Goal: Task Accomplishment & Management: Use online tool/utility

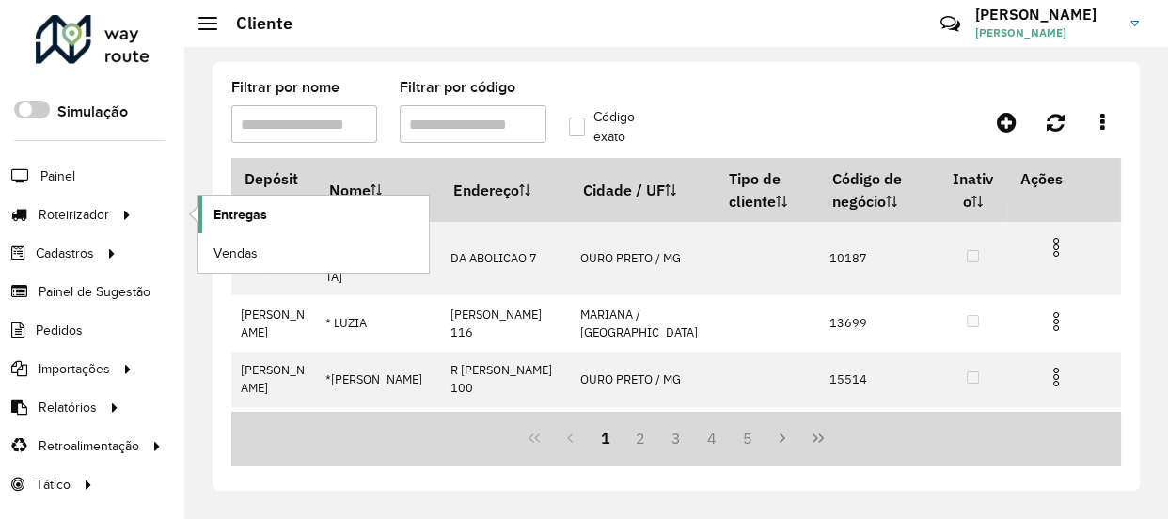
click at [282, 212] on link "Entregas" at bounding box center [313, 215] width 230 height 38
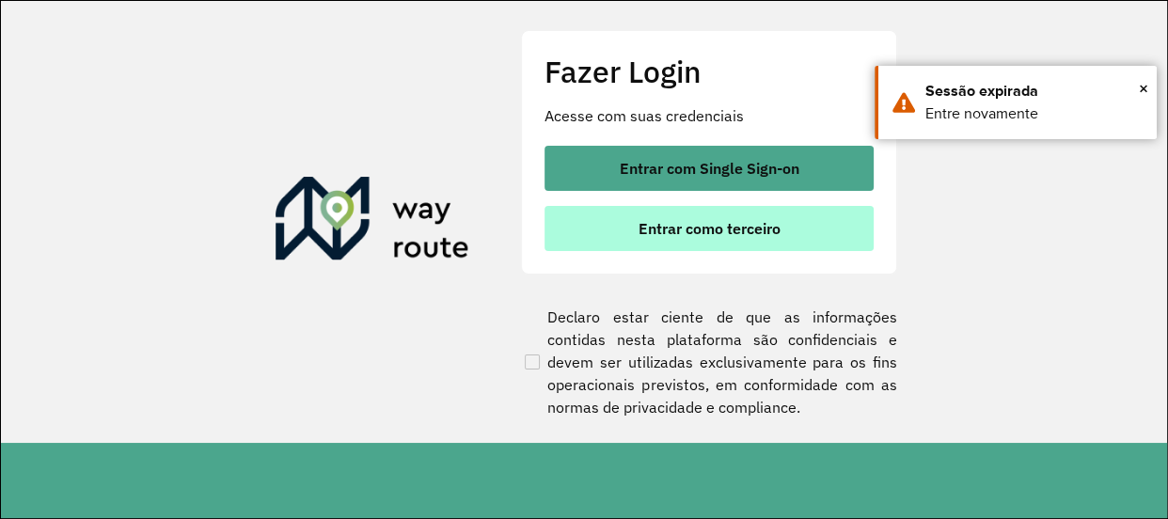
click at [663, 228] on span "Entrar como terceiro" at bounding box center [709, 228] width 142 height 15
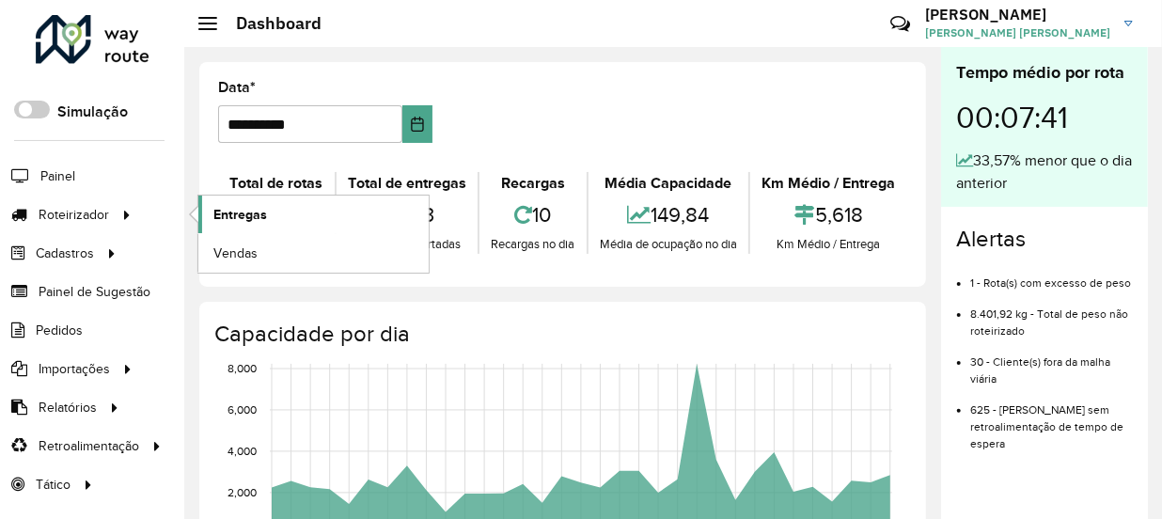
click at [207, 211] on link "Entregas" at bounding box center [313, 215] width 230 height 38
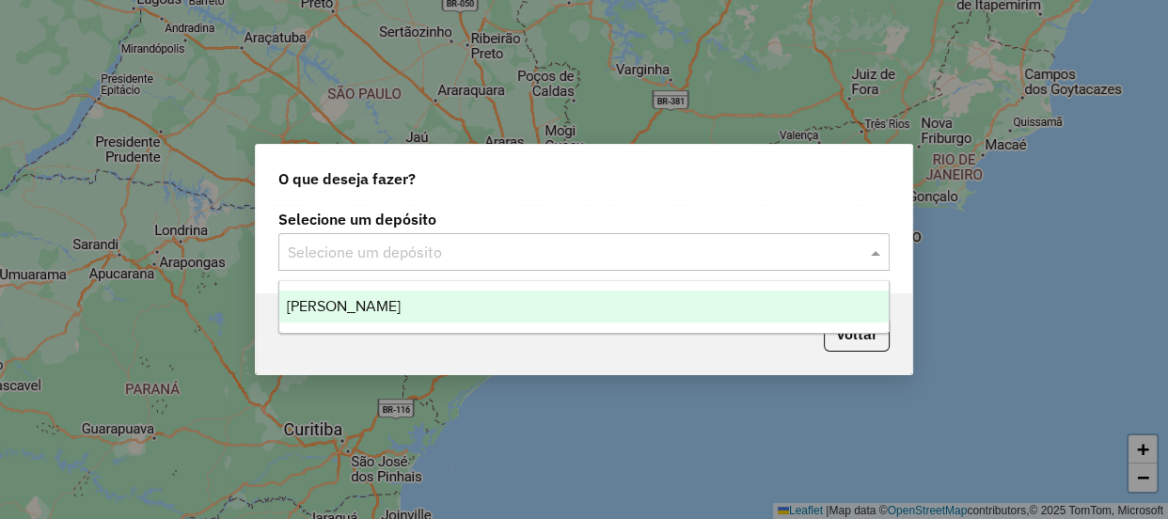
click at [654, 242] on input "text" at bounding box center [565, 253] width 555 height 23
click at [520, 296] on div "[PERSON_NAME]" at bounding box center [583, 307] width 609 height 32
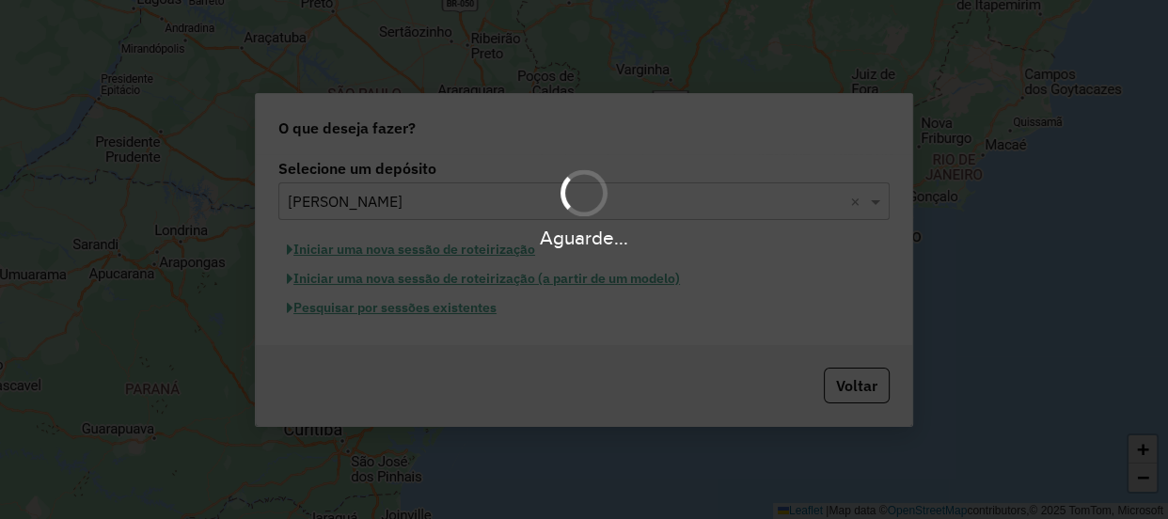
click at [478, 310] on div "Aguarde..." at bounding box center [584, 259] width 1168 height 519
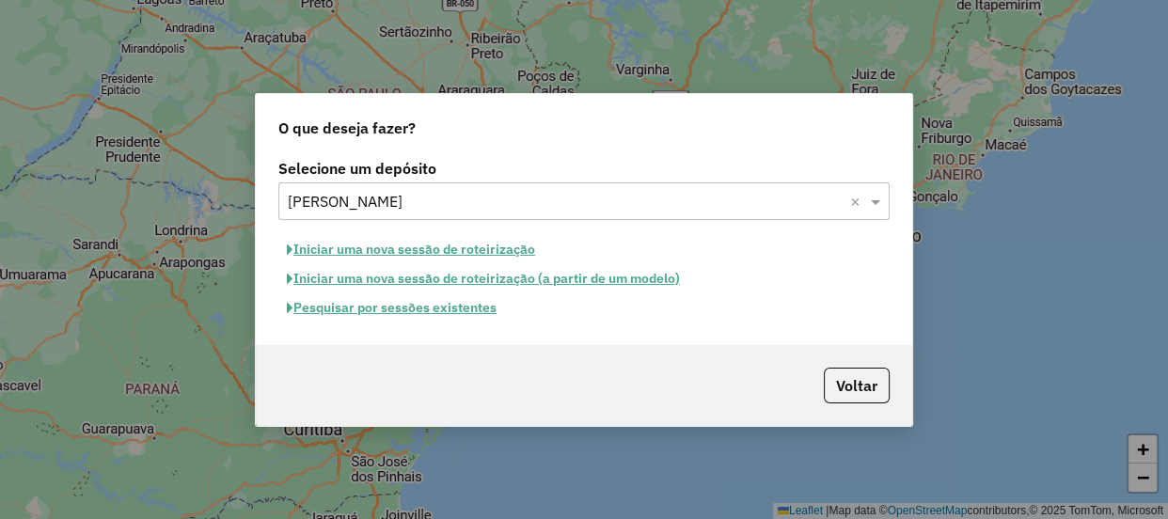
click at [419, 309] on button "Pesquisar por sessões existentes" at bounding box center [391, 307] width 227 height 29
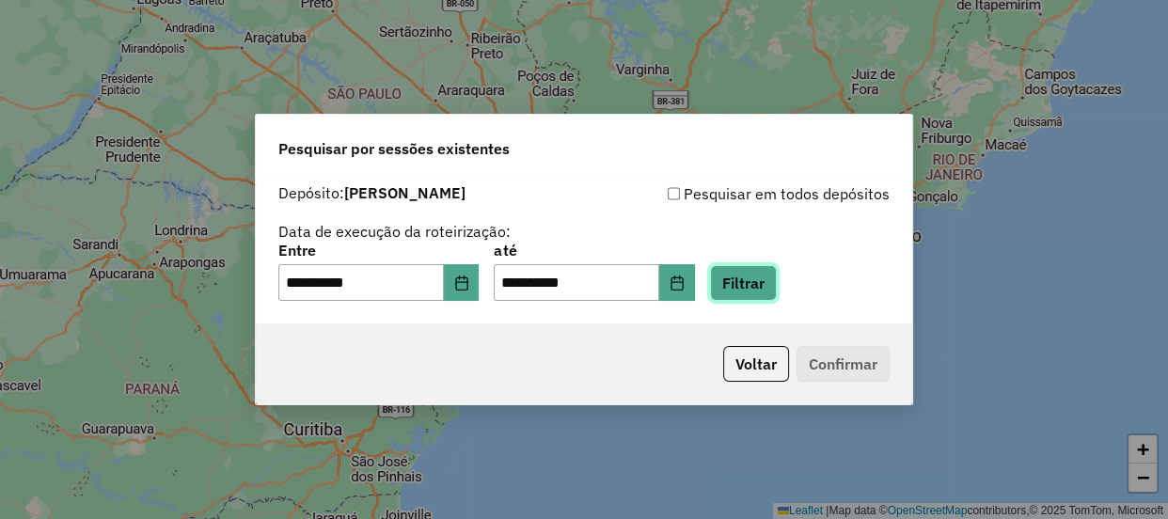
click at [749, 284] on button "Filtrar" at bounding box center [743, 283] width 67 height 36
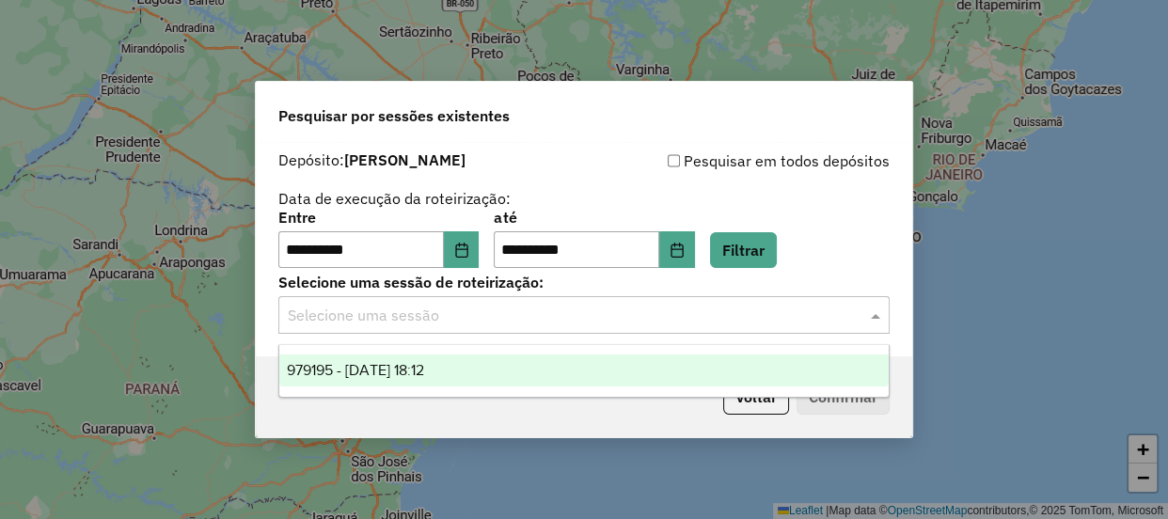
click at [444, 314] on input "text" at bounding box center [565, 316] width 555 height 23
click at [458, 378] on div "979195 - [DATE] 18:12" at bounding box center [583, 370] width 609 height 32
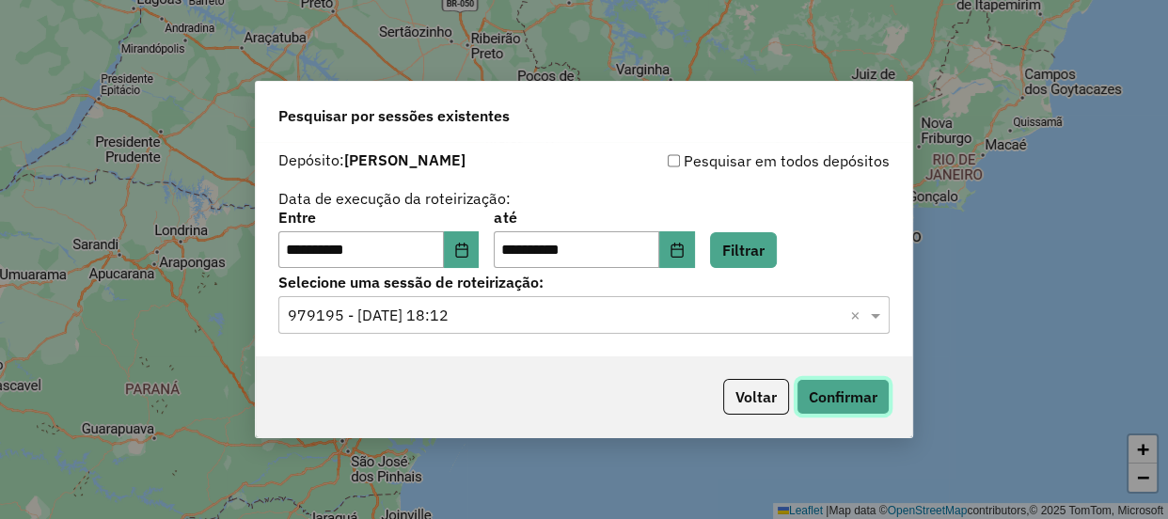
click at [836, 386] on button "Confirmar" at bounding box center [842, 397] width 93 height 36
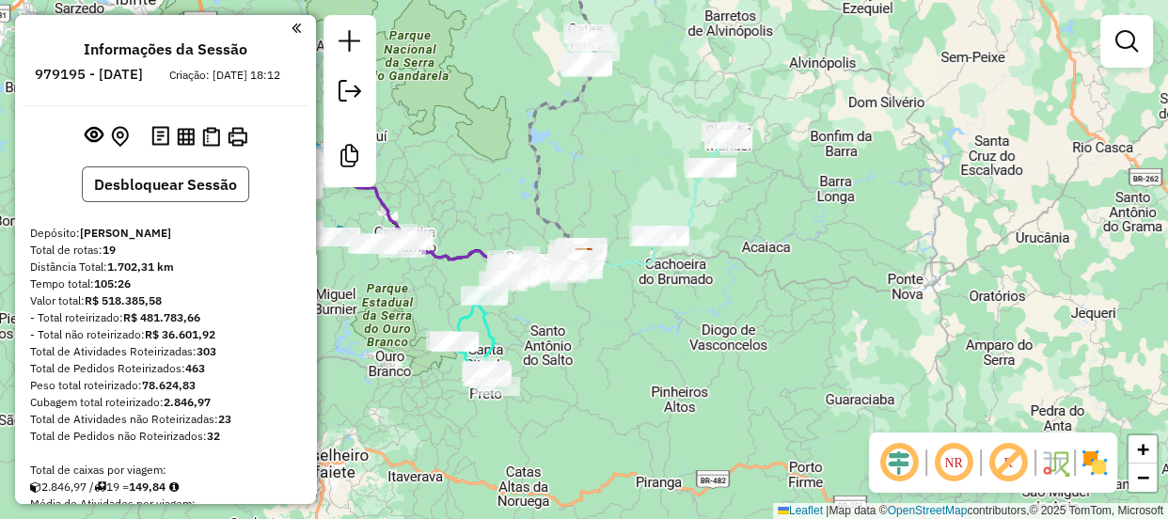
click at [164, 188] on button "Desbloquear Sessão" at bounding box center [165, 184] width 167 height 36
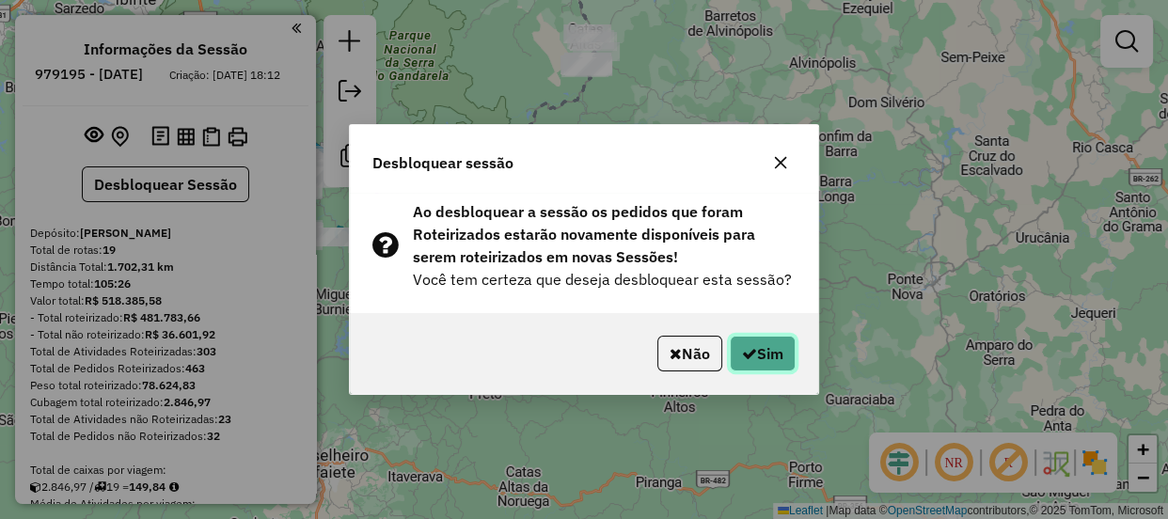
click at [758, 360] on button "Sim" at bounding box center [763, 354] width 66 height 36
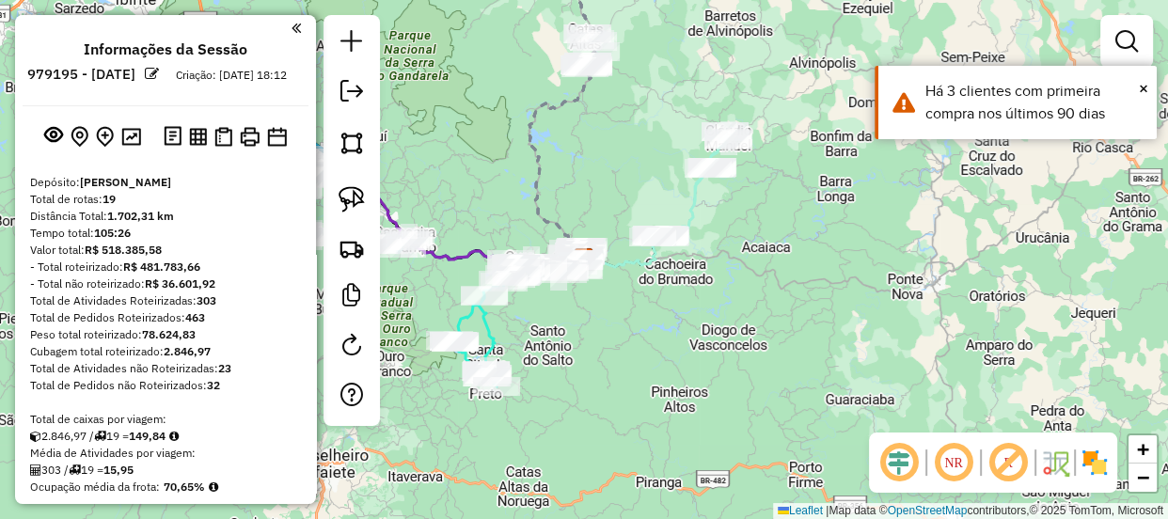
drag, startPoint x: 621, startPoint y: 129, endPoint x: 654, endPoint y: 308, distance: 182.7
click at [654, 308] on div "Janela de atendimento Grade de atendimento Capacidade Transportadoras Veículos …" at bounding box center [584, 259] width 1168 height 519
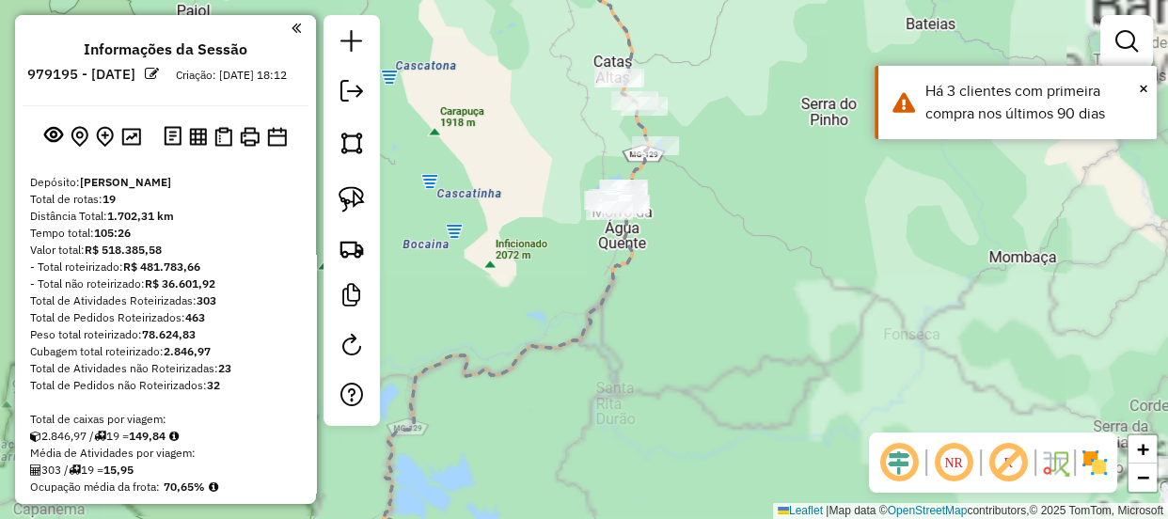
drag, startPoint x: 573, startPoint y: 236, endPoint x: 558, endPoint y: 283, distance: 49.1
click at [558, 283] on div "Janela de atendimento Grade de atendimento Capacidade Transportadoras Veículos …" at bounding box center [584, 259] width 1168 height 519
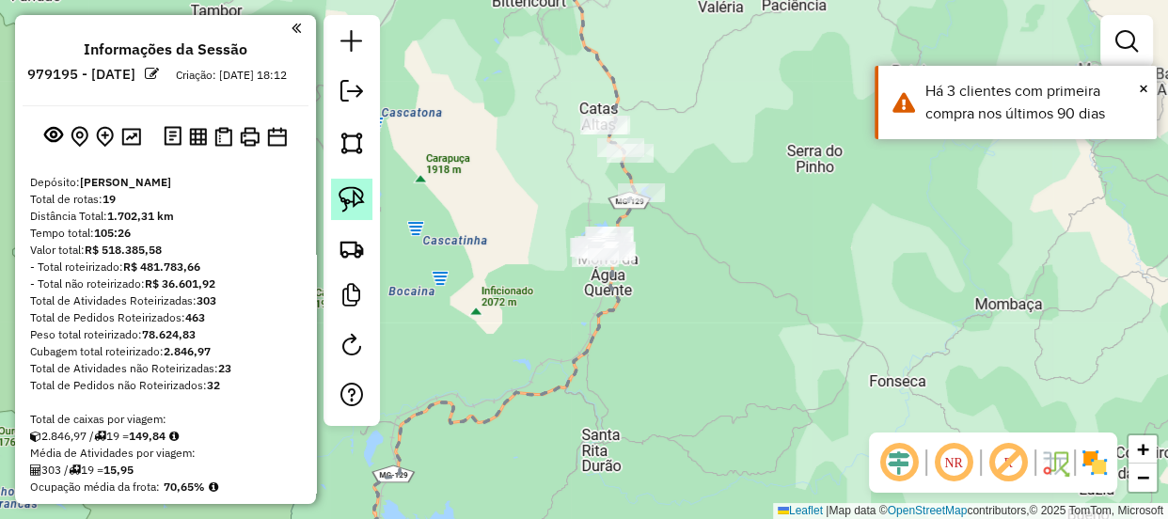
click at [360, 190] on img at bounding box center [351, 199] width 26 height 26
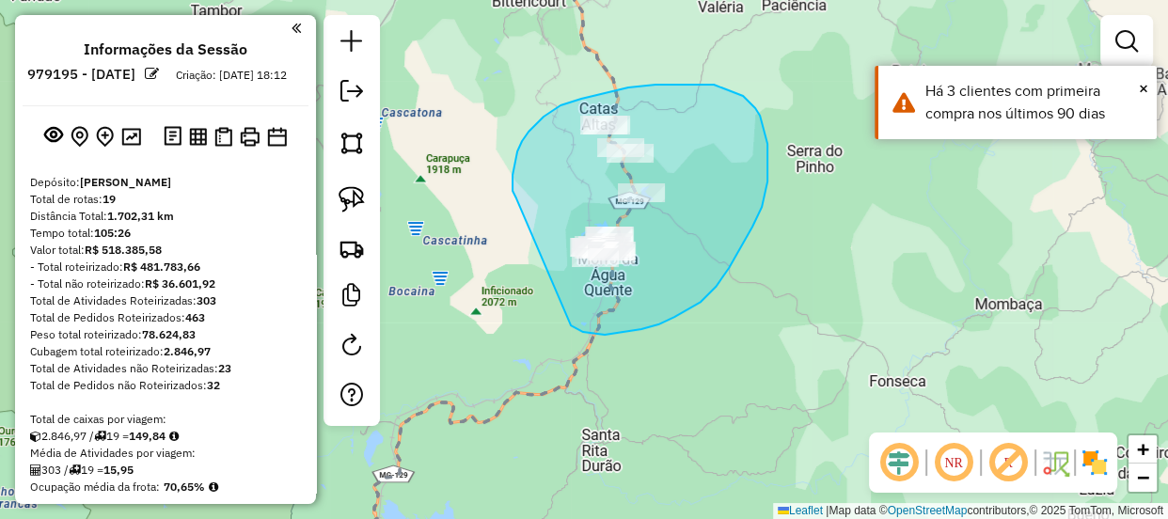
drag, startPoint x: 516, startPoint y: 198, endPoint x: 526, endPoint y: 296, distance: 98.3
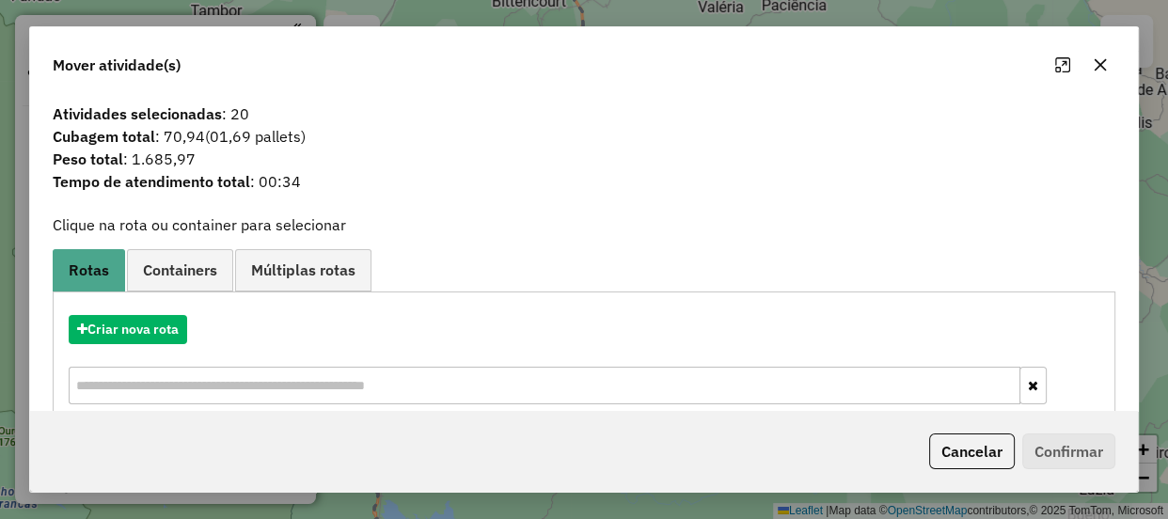
click at [1100, 66] on icon "button" at bounding box center [1099, 64] width 15 height 15
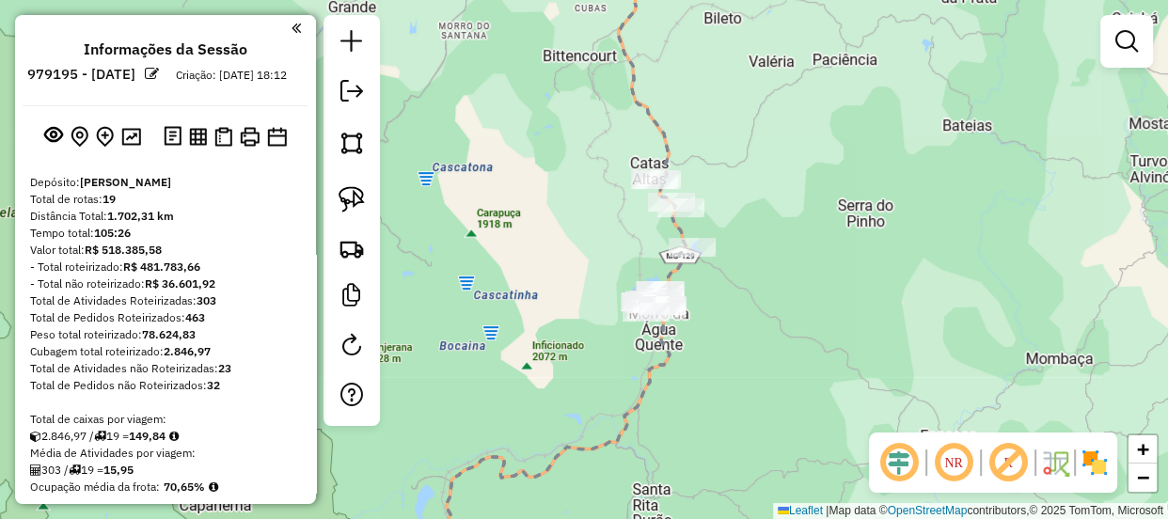
drag, startPoint x: 520, startPoint y: 202, endPoint x: 571, endPoint y: 257, distance: 74.5
click at [571, 257] on div "Janela de atendimento Grade de atendimento Capacidade Transportadoras Veículos …" at bounding box center [584, 259] width 1168 height 519
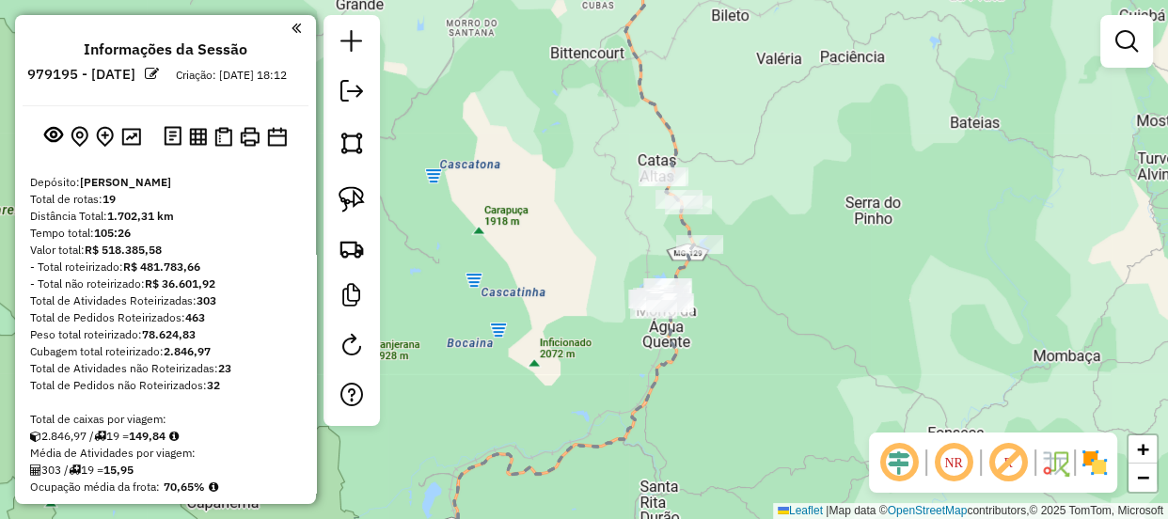
drag, startPoint x: 576, startPoint y: 279, endPoint x: 598, endPoint y: 267, distance: 24.8
click at [596, 267] on div "Janela de atendimento Grade de atendimento Capacidade Transportadoras Veículos …" at bounding box center [584, 259] width 1168 height 519
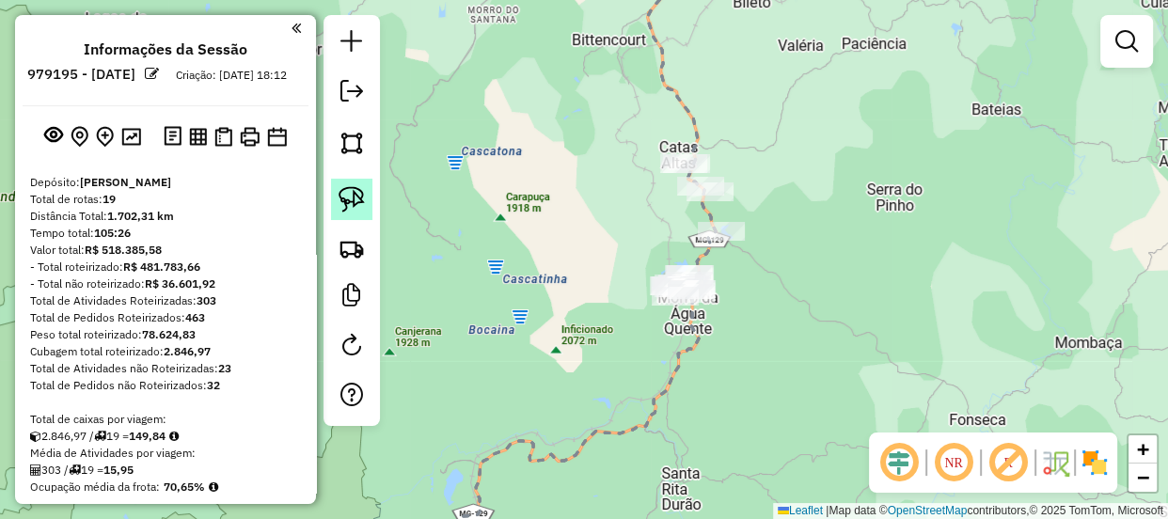
click at [345, 204] on img at bounding box center [351, 199] width 26 height 26
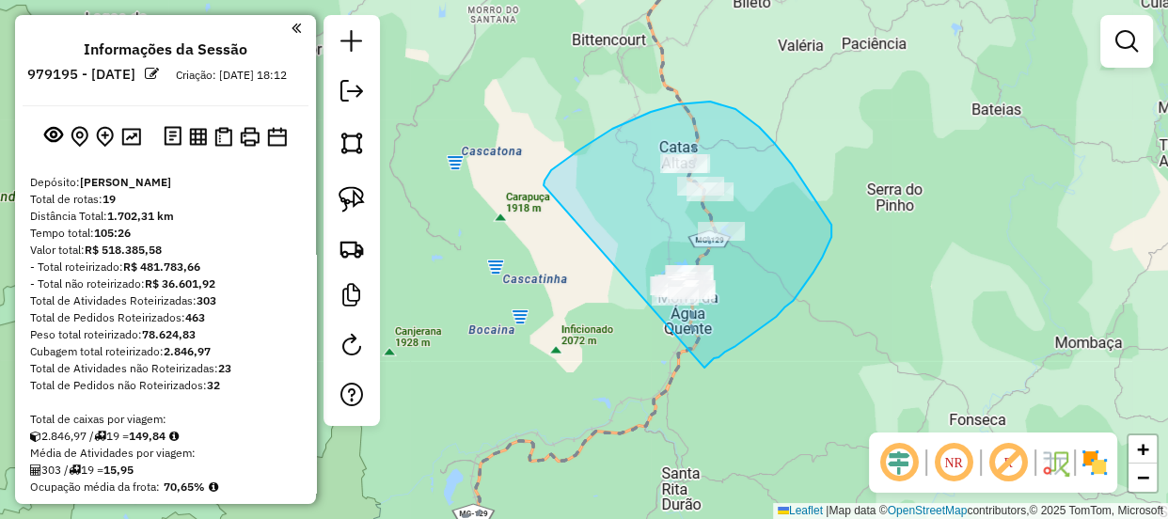
drag, startPoint x: 544, startPoint y: 185, endPoint x: 698, endPoint y: 372, distance: 241.8
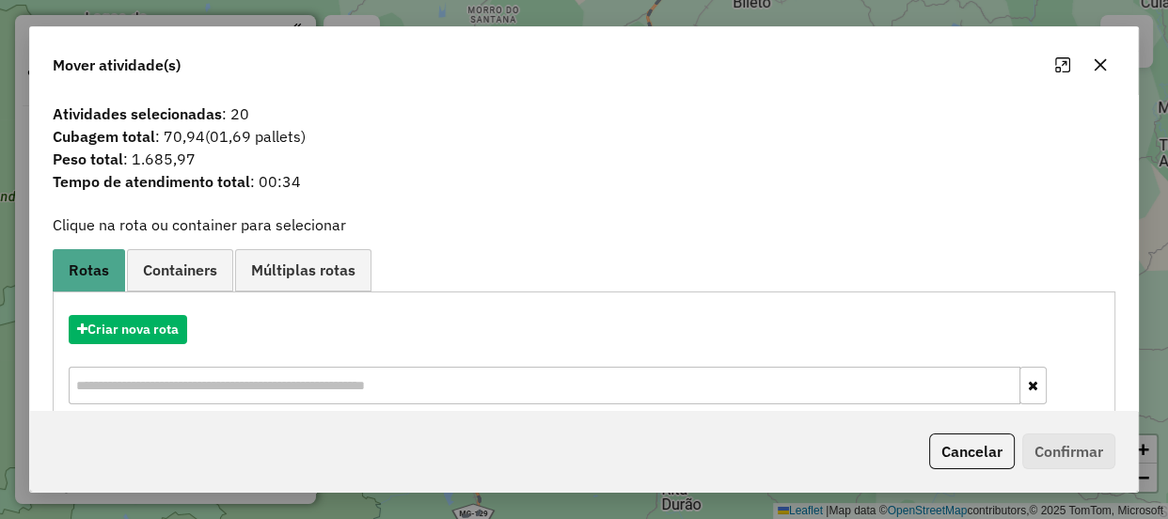
click at [1099, 58] on icon "button" at bounding box center [1099, 64] width 15 height 15
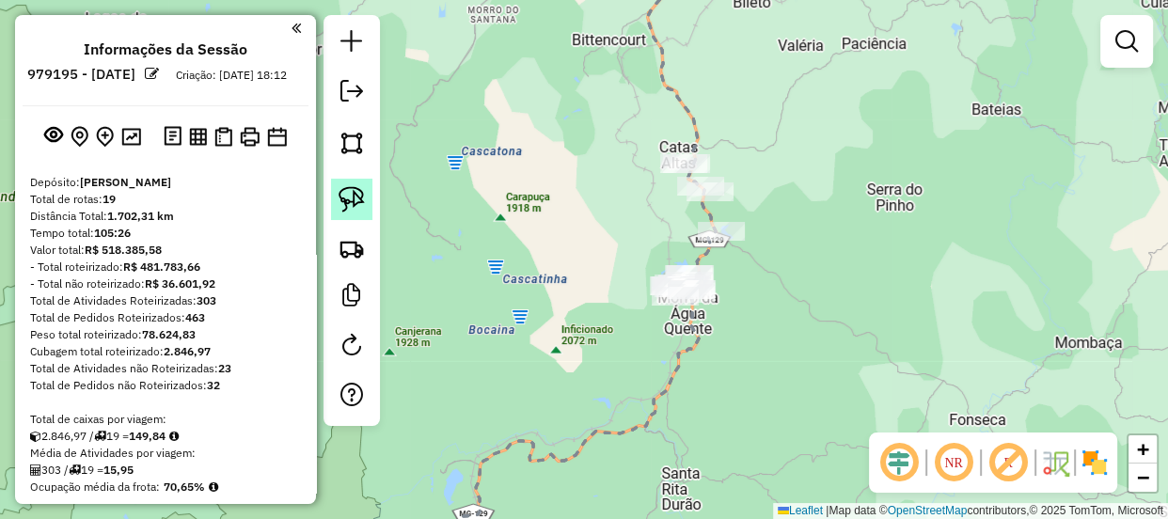
click at [338, 209] on img at bounding box center [351, 199] width 26 height 26
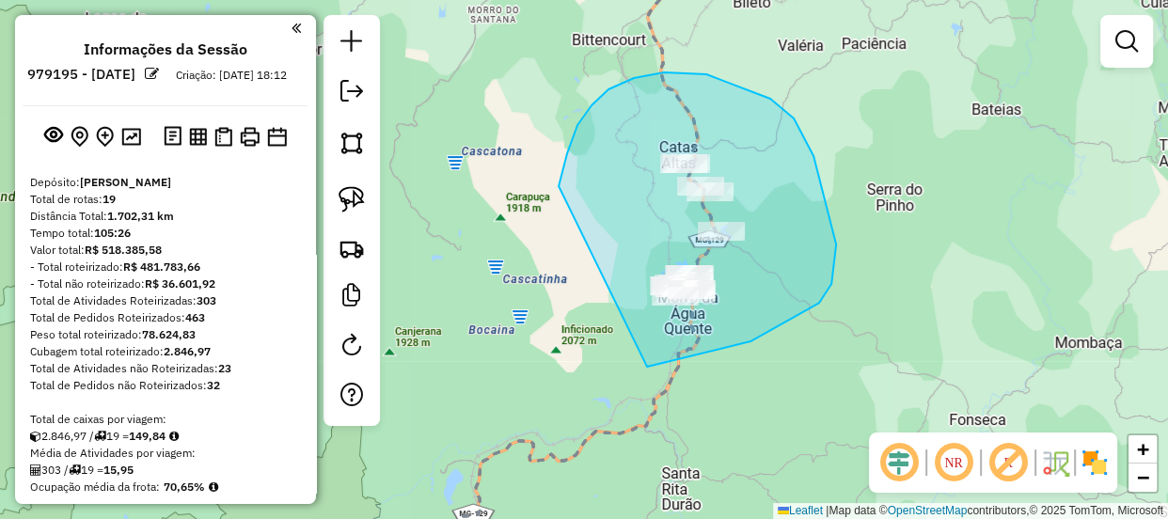
drag, startPoint x: 575, startPoint y: 131, endPoint x: 557, endPoint y: 329, distance: 199.3
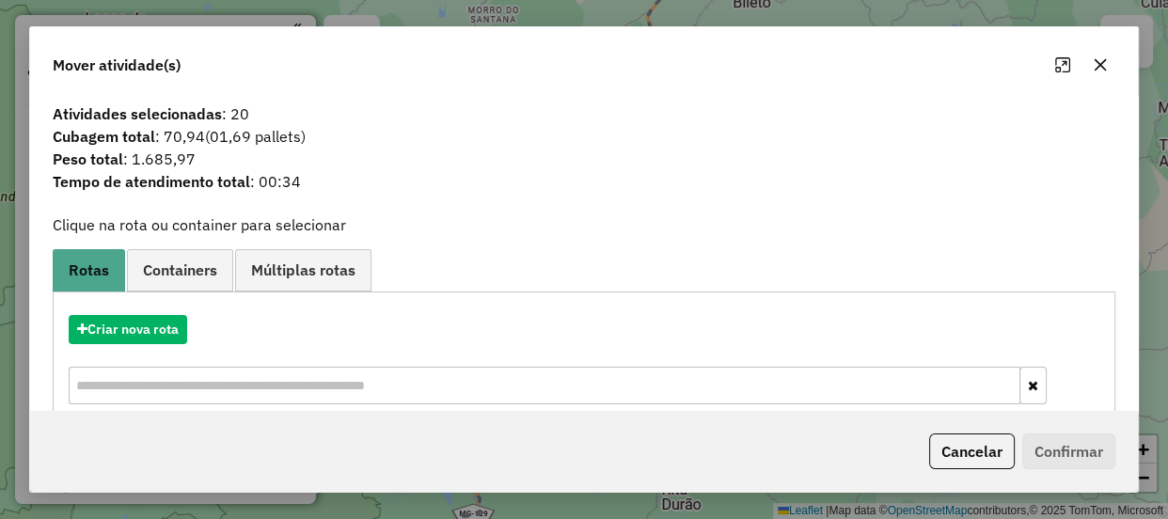
click at [1100, 78] on button "button" at bounding box center [1100, 65] width 30 height 30
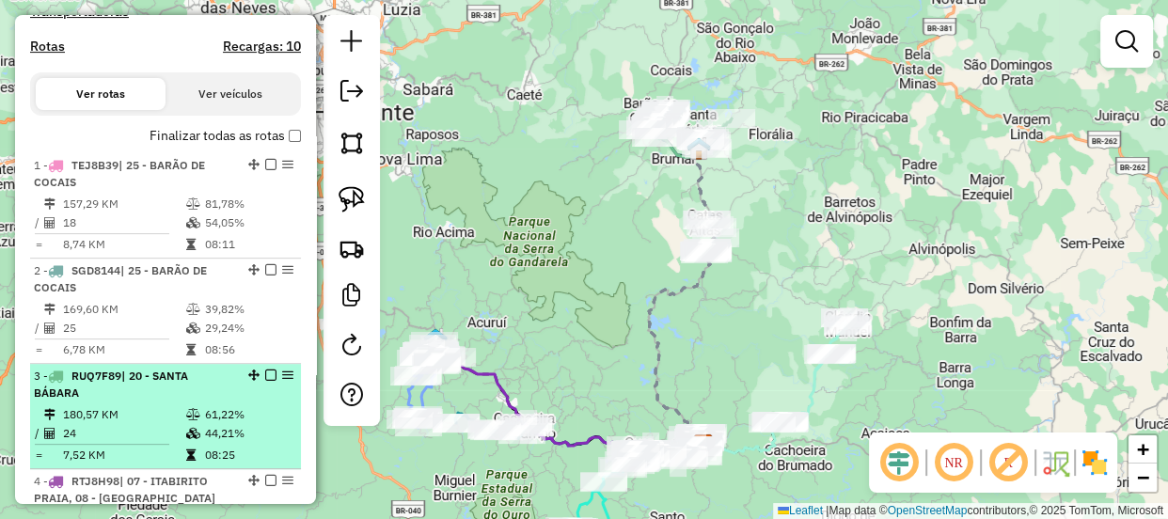
scroll to position [427, 0]
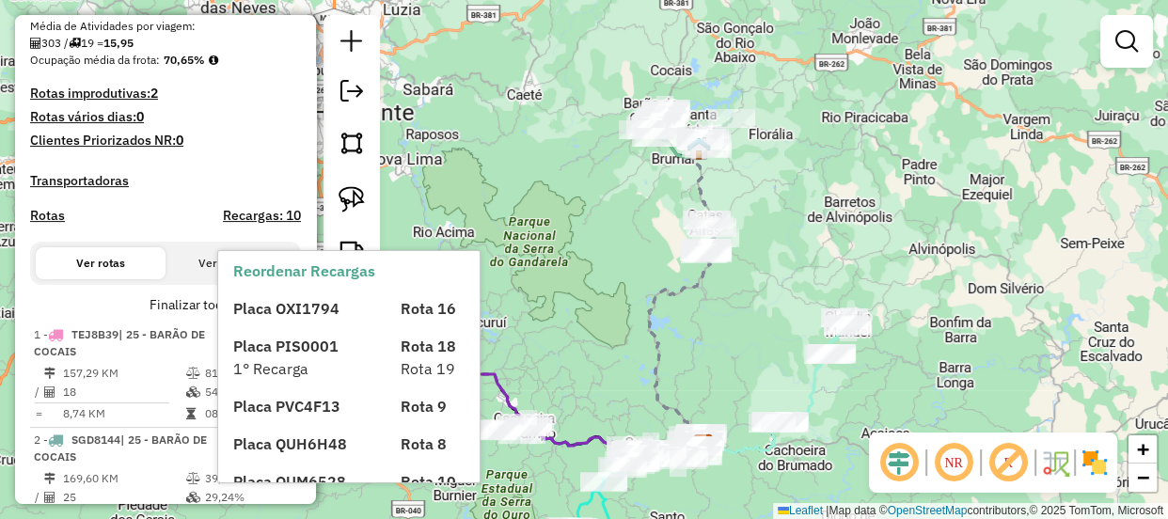
click at [289, 318] on div "Placa OXI1794" at bounding box center [305, 308] width 166 height 23
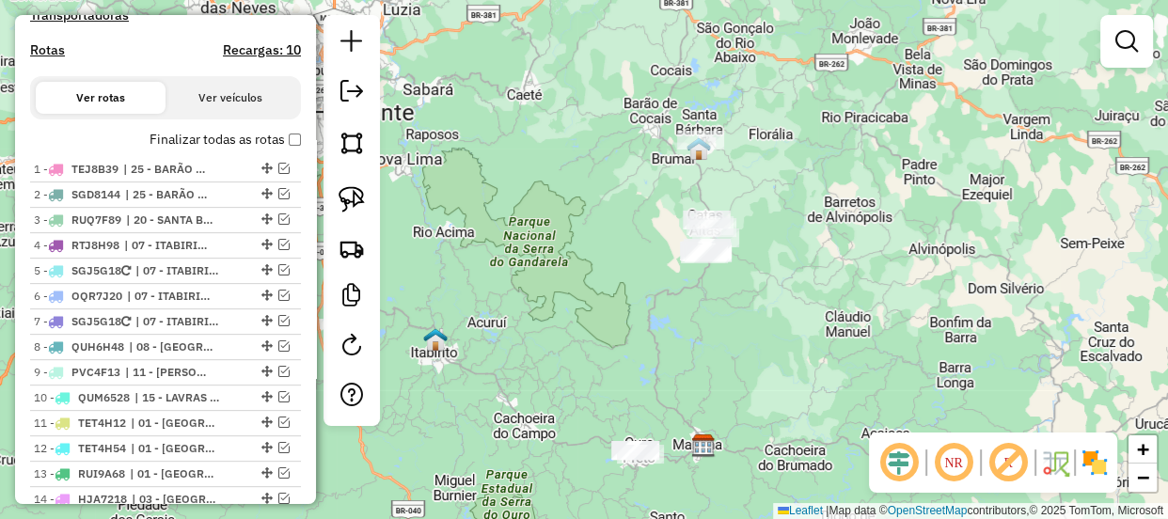
scroll to position [598, 0]
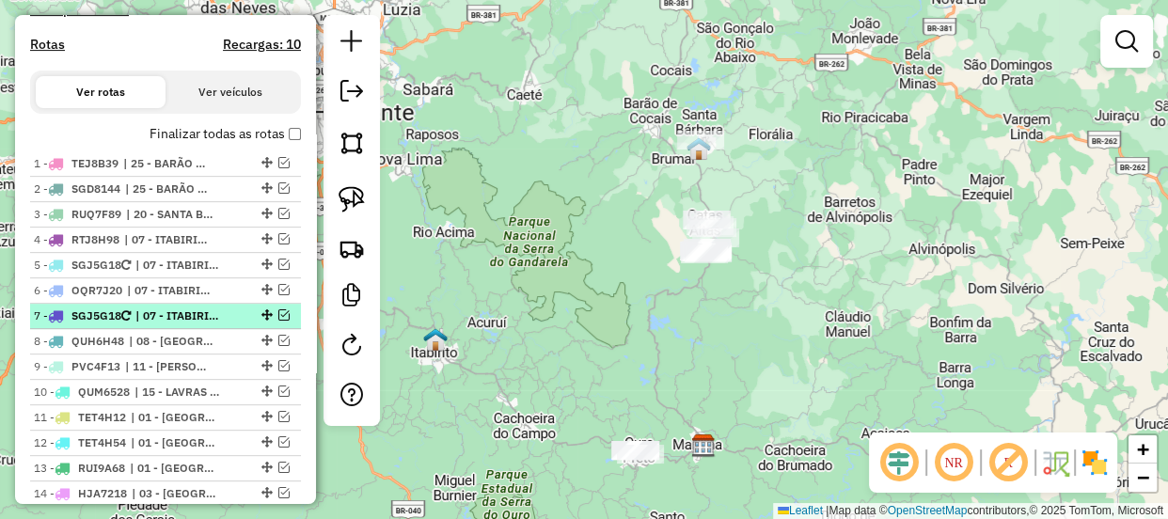
click at [278, 321] on em at bounding box center [283, 314] width 11 height 11
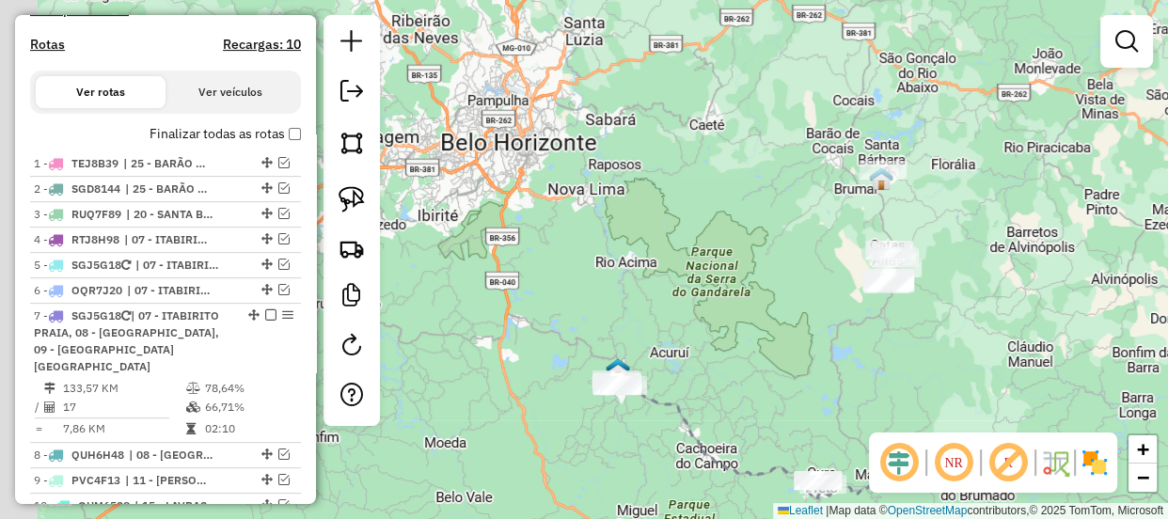
drag, startPoint x: 648, startPoint y: 339, endPoint x: 682, endPoint y: 343, distance: 34.1
click at [682, 343] on div "Janela de atendimento Grade de atendimento Capacidade Transportadoras Veículos …" at bounding box center [584, 259] width 1168 height 519
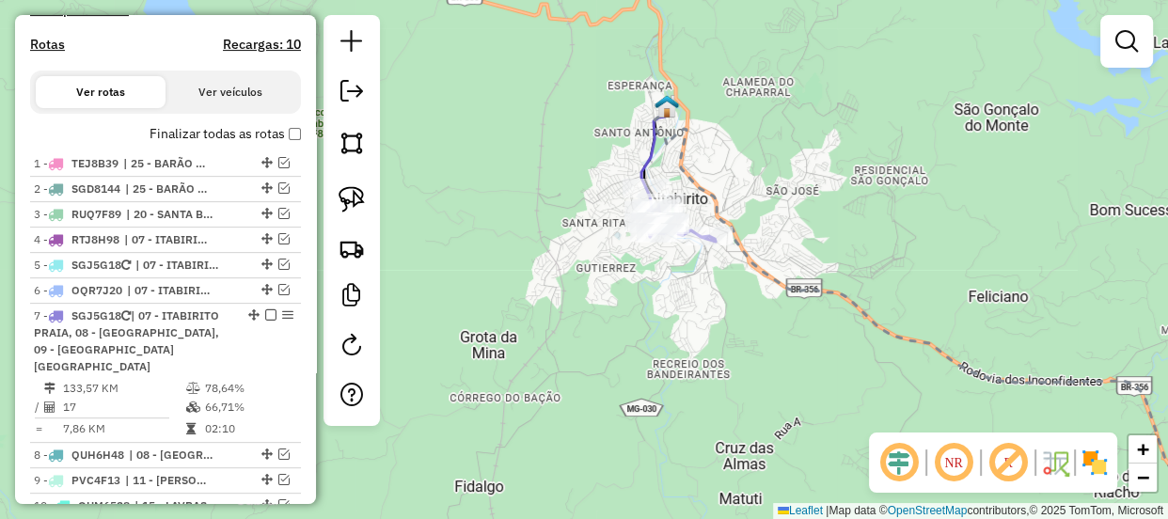
drag, startPoint x: 696, startPoint y: 303, endPoint x: 695, endPoint y: 358, distance: 55.5
click at [696, 367] on div "Janela de atendimento Grade de atendimento Capacidade Transportadoras Veículos …" at bounding box center [584, 259] width 1168 height 519
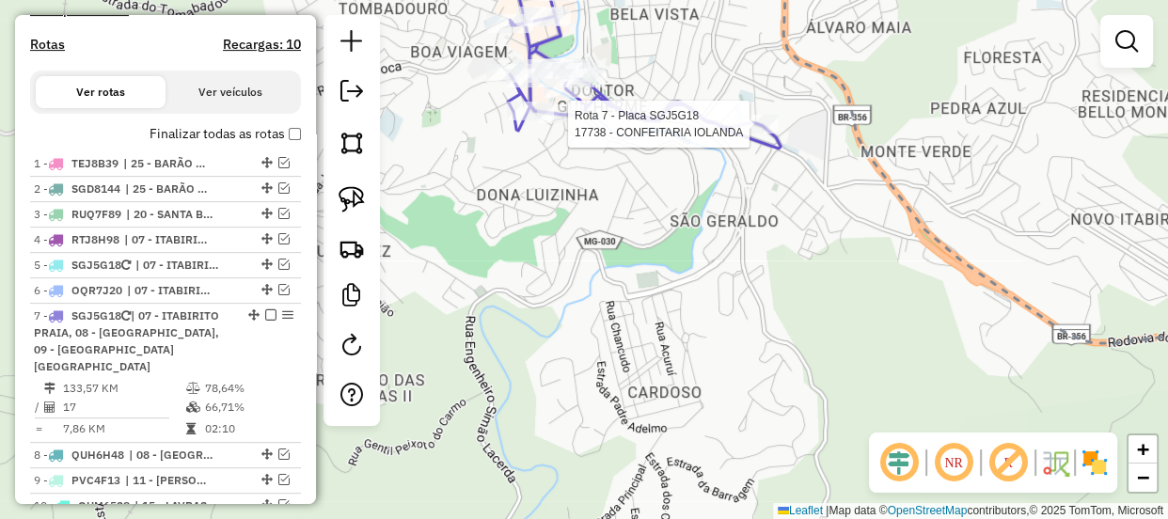
select select "**********"
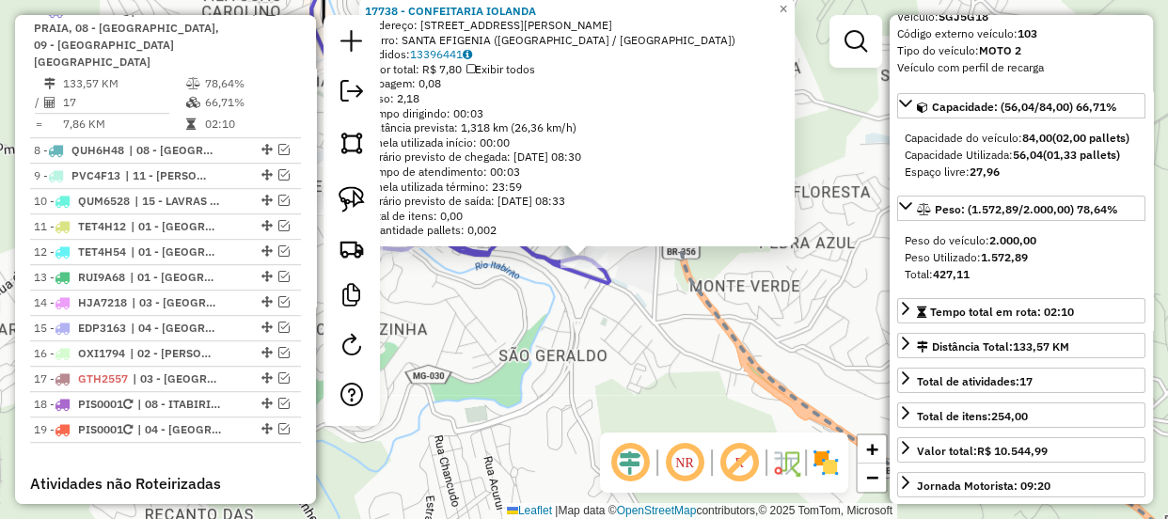
scroll to position [170, 0]
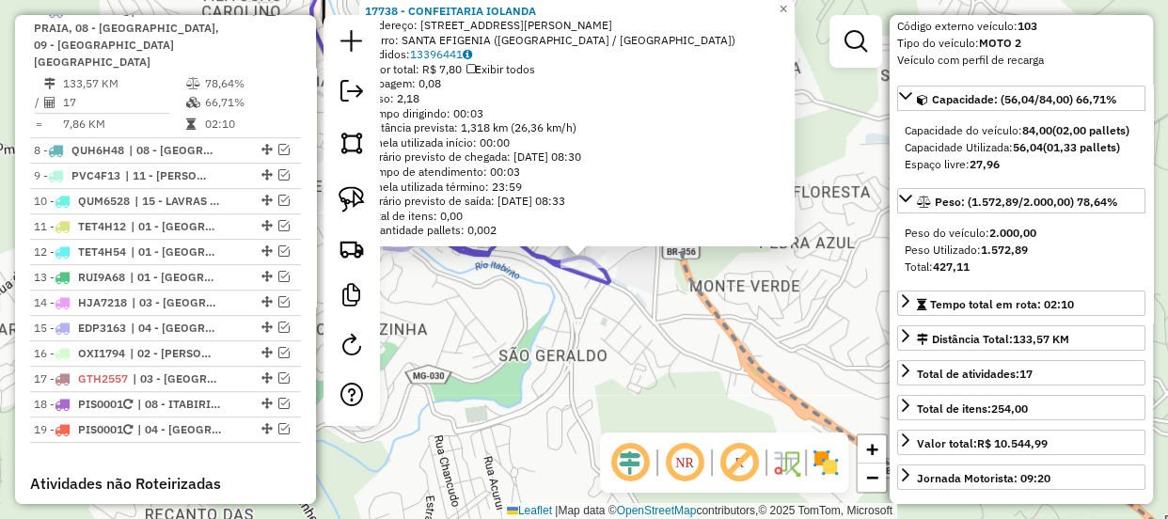
click at [602, 421] on div "17738 - CONFEITARIA IOLANDA Endereço: Rua Jose Benedito 10 Bairro: SANTA EFIGEN…" at bounding box center [584, 259] width 1168 height 519
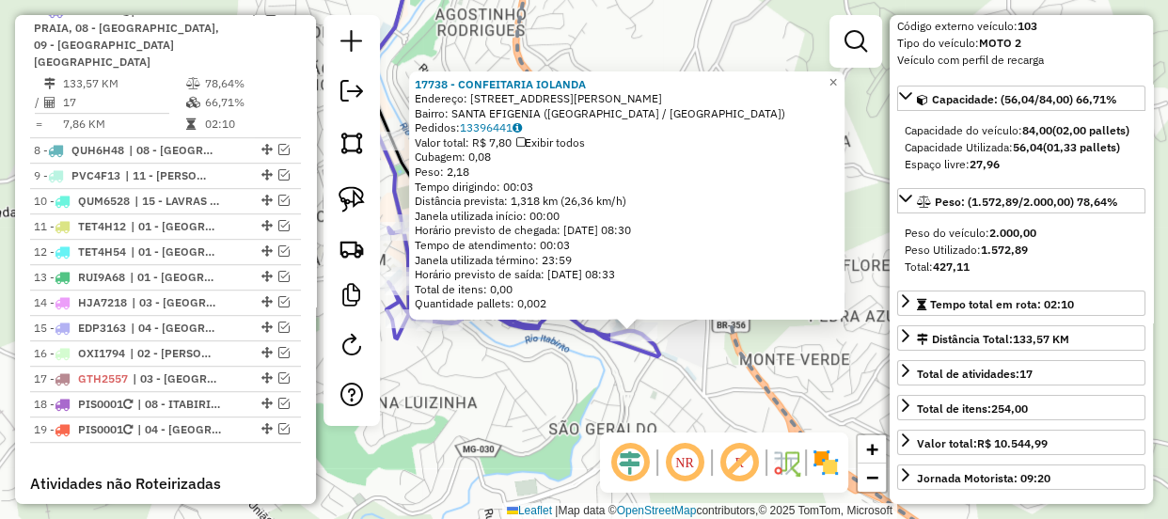
click at [512, 377] on div "17738 - CONFEITARIA IOLANDA Endereço: Rua Jose Benedito 10 Bairro: SANTA EFIGEN…" at bounding box center [584, 259] width 1168 height 519
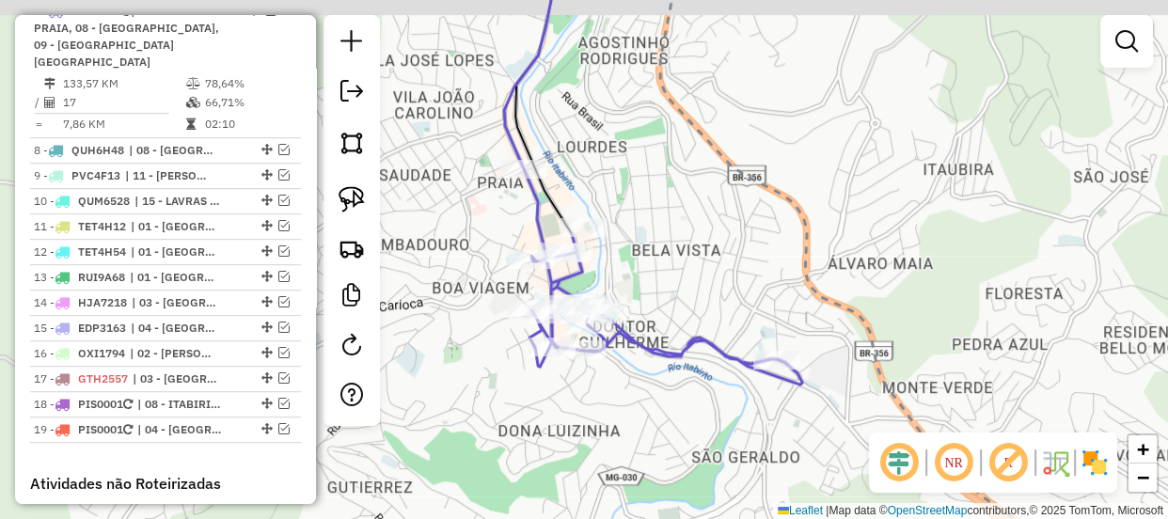
drag, startPoint x: 470, startPoint y: 367, endPoint x: 613, endPoint y: 395, distance: 145.7
click at [613, 395] on div "Janela de atendimento Grade de atendimento Capacidade Transportadoras Veículos …" at bounding box center [584, 259] width 1168 height 519
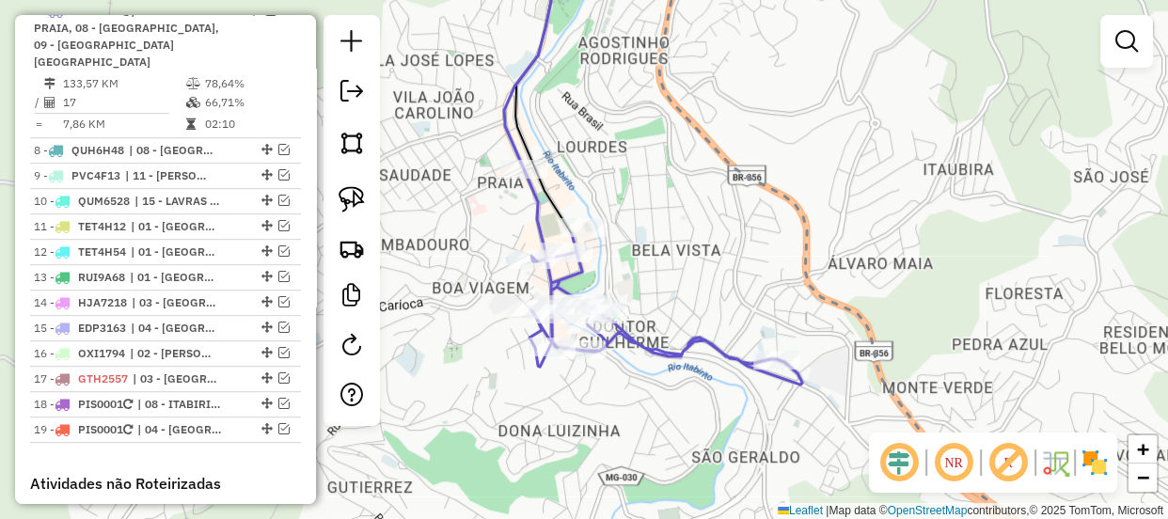
drag, startPoint x: 717, startPoint y: 221, endPoint x: 719, endPoint y: 184, distance: 36.7
click at [718, 202] on div "Janela de atendimento Grade de atendimento Capacidade Transportadoras Veículos …" at bounding box center [584, 259] width 1168 height 519
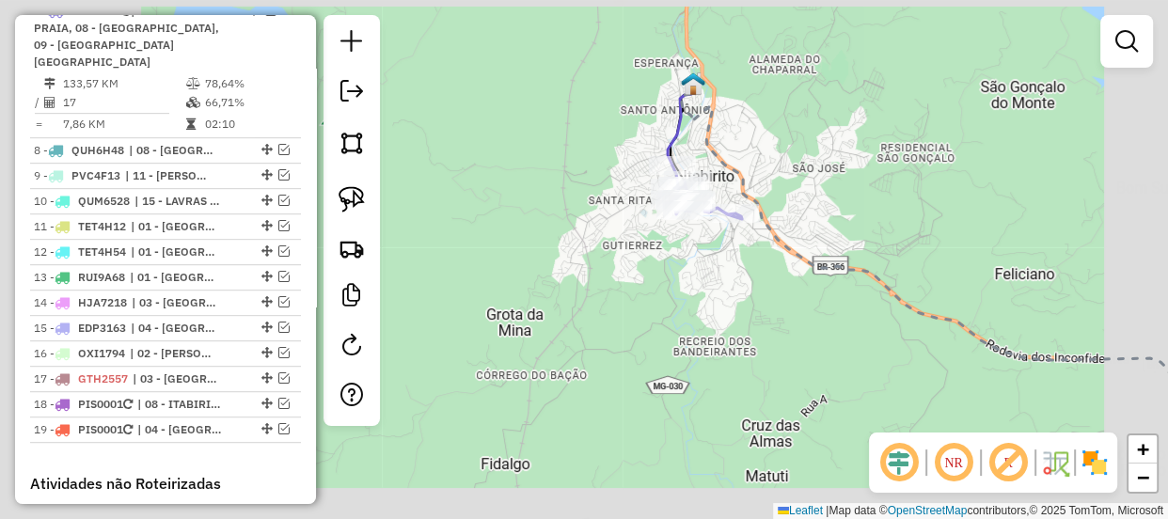
drag, startPoint x: 798, startPoint y: 133, endPoint x: 758, endPoint y: 310, distance: 182.2
click at [771, 294] on div "Janela de atendimento Grade de atendimento Capacidade Transportadoras Veículos …" at bounding box center [584, 259] width 1168 height 519
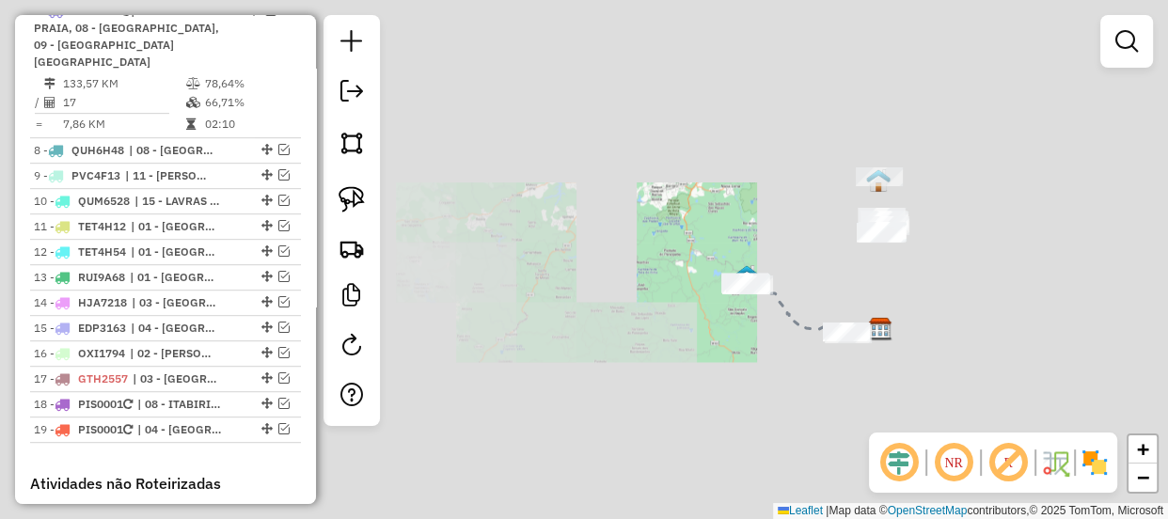
drag, startPoint x: 799, startPoint y: 248, endPoint x: 510, endPoint y: 311, distance: 296.3
click at [512, 311] on div "Janela de atendimento Grade de atendimento Capacidade Transportadoras Veículos …" at bounding box center [584, 259] width 1168 height 519
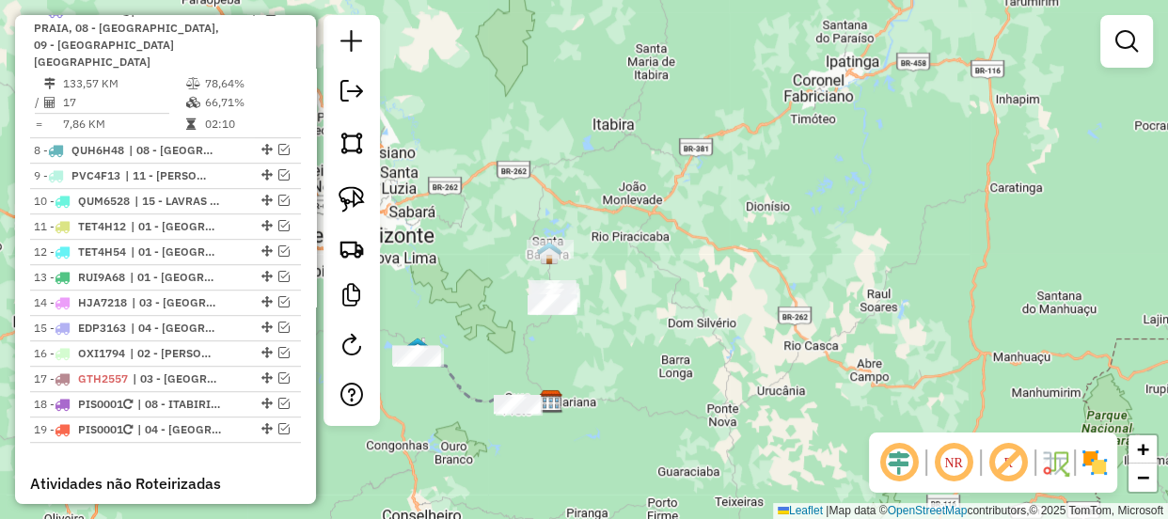
drag, startPoint x: 663, startPoint y: 270, endPoint x: 634, endPoint y: 301, distance: 42.6
click at [634, 301] on div "Janela de atendimento Grade de atendimento Capacidade Transportadoras Veículos …" at bounding box center [584, 259] width 1168 height 519
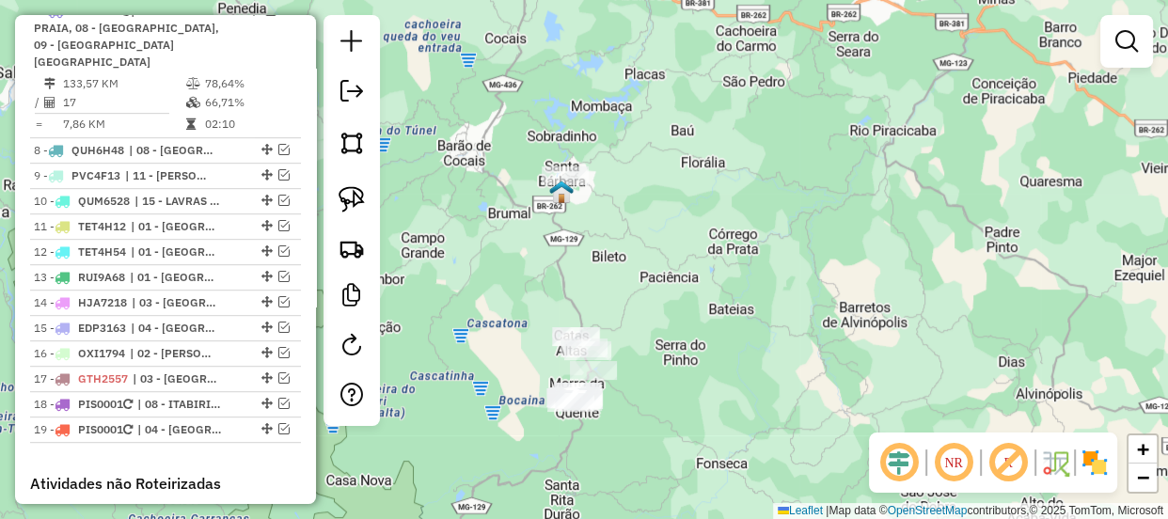
drag, startPoint x: 588, startPoint y: 282, endPoint x: 580, endPoint y: 300, distance: 19.4
click at [582, 305] on div "Janela de atendimento Grade de atendimento Capacidade Transportadoras Veículos …" at bounding box center [584, 259] width 1168 height 519
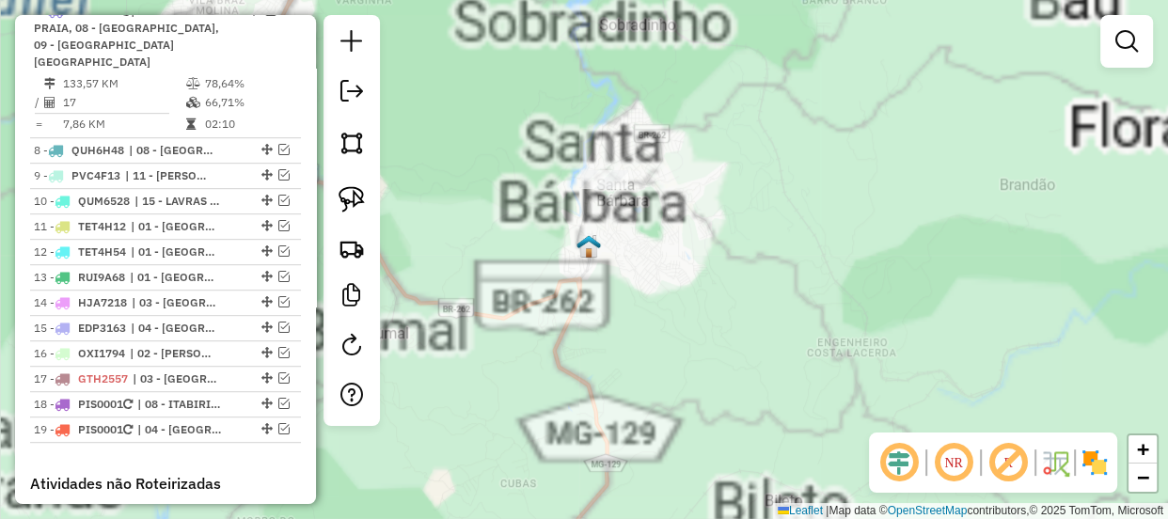
drag, startPoint x: 552, startPoint y: 223, endPoint x: 558, endPoint y: 257, distance: 34.3
click at [558, 257] on div "Janela de atendimento Grade de atendimento Capacidade Transportadoras Veículos …" at bounding box center [584, 259] width 1168 height 519
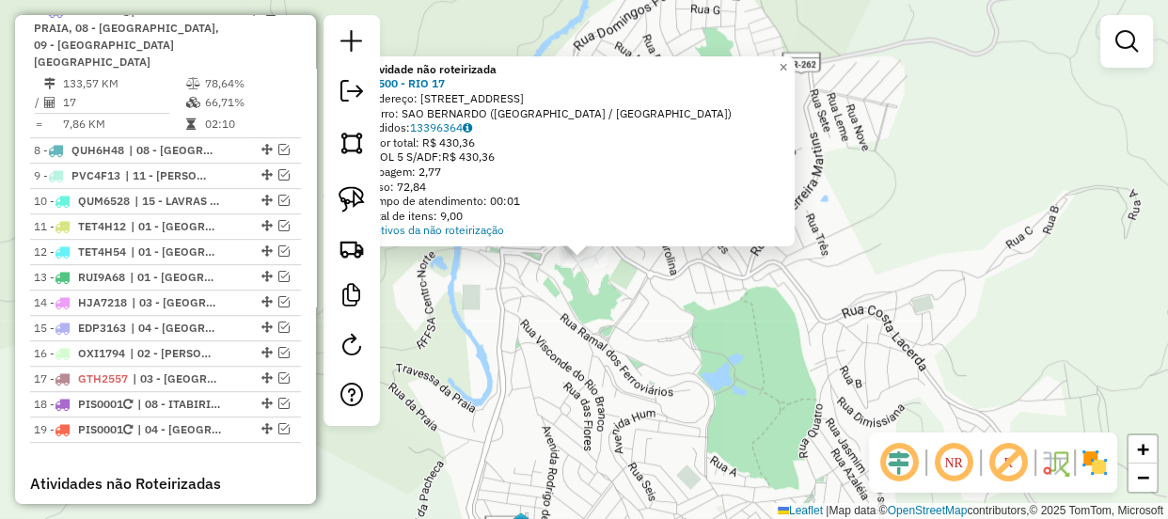
drag, startPoint x: 548, startPoint y: 322, endPoint x: 580, endPoint y: 334, distance: 34.2
click at [580, 334] on div "Atividade não roteirizada 82500 - RIO 17 Endereço: TRAVESSA DEMISSEANA 138 Bair…" at bounding box center [584, 259] width 1168 height 519
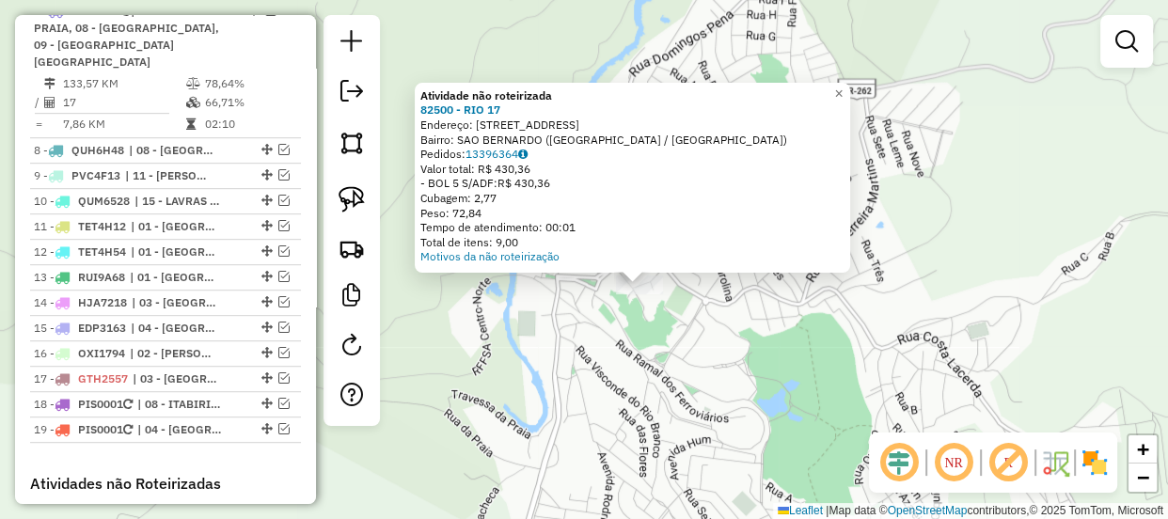
click at [437, 97] on strong "Atividade não roteirizada" at bounding box center [486, 95] width 132 height 14
click at [842, 86] on span "×" at bounding box center [838, 94] width 8 height 16
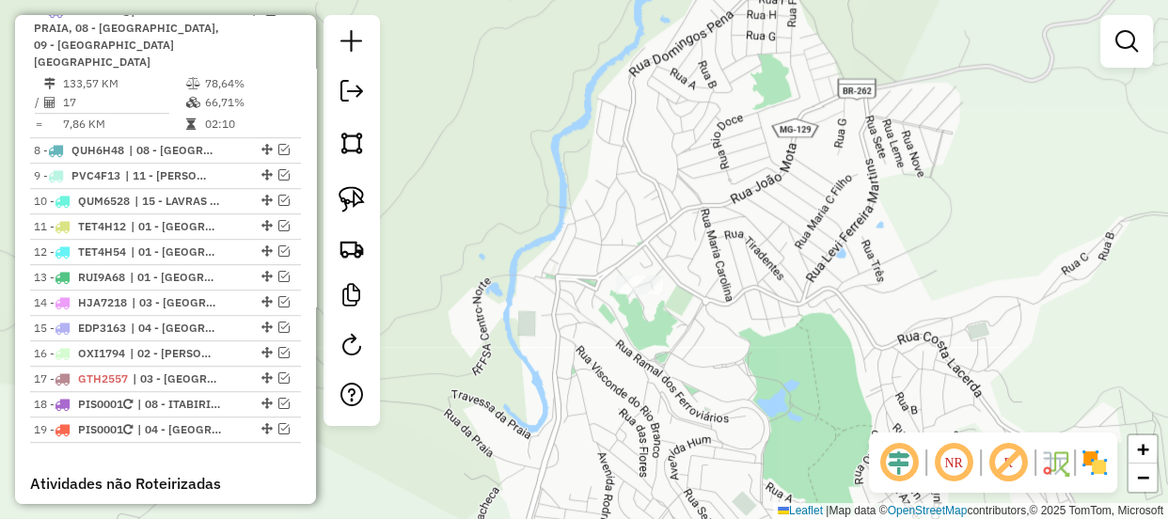
scroll to position [647, 0]
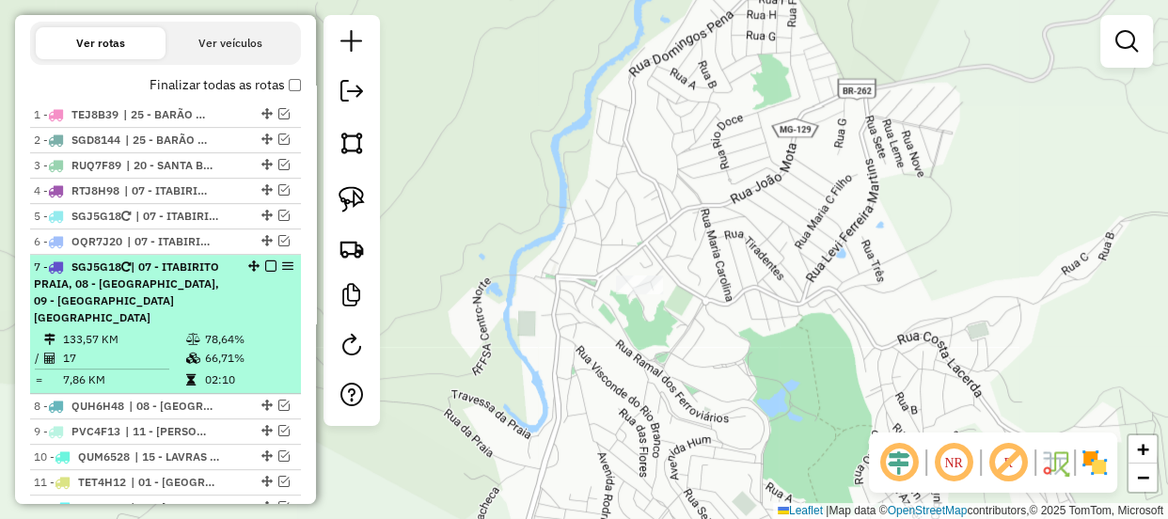
click at [265, 272] on em at bounding box center [270, 265] width 11 height 11
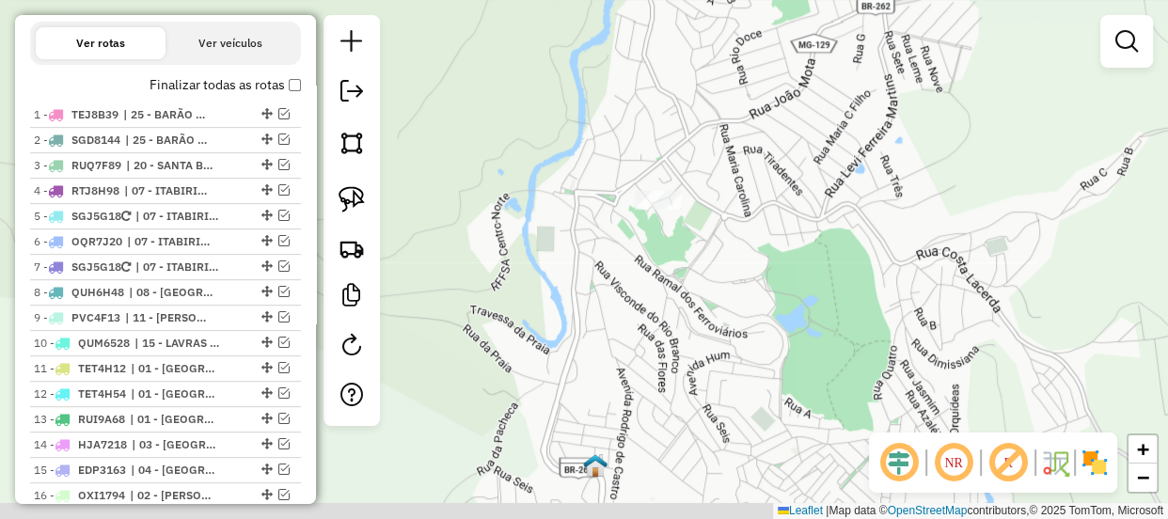
drag, startPoint x: 567, startPoint y: 215, endPoint x: 570, endPoint y: 181, distance: 34.9
click at [570, 181] on div "Janela de atendimento Grade de atendimento Capacidade Transportadoras Veículos …" at bounding box center [584, 259] width 1168 height 519
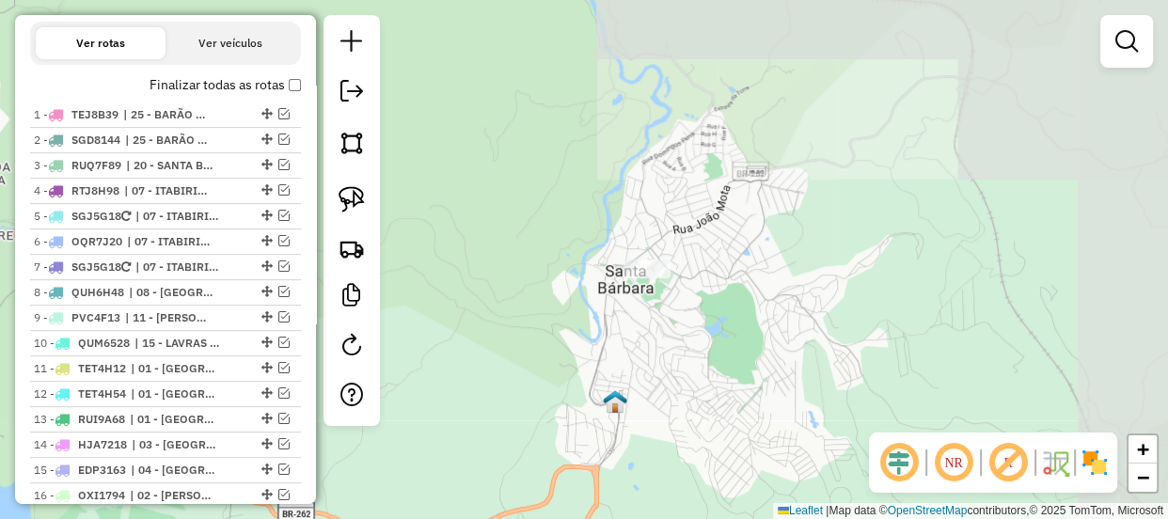
drag, startPoint x: 677, startPoint y: 254, endPoint x: 683, endPoint y: 286, distance: 32.5
click at [682, 285] on div "Janela de atendimento Grade de atendimento Capacidade Transportadoras Veículos …" at bounding box center [584, 259] width 1168 height 519
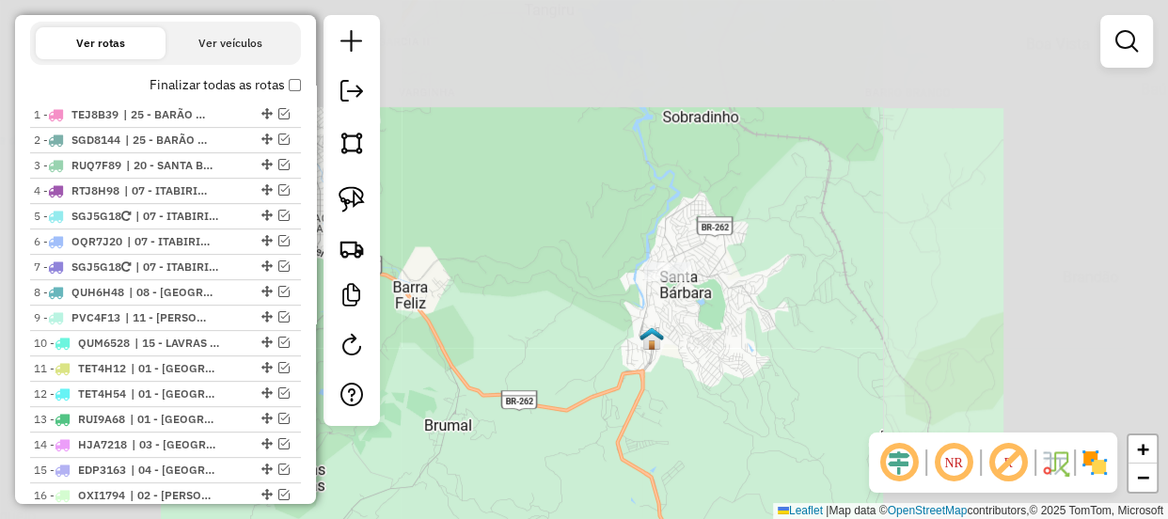
drag, startPoint x: 668, startPoint y: 307, endPoint x: 661, endPoint y: 243, distance: 65.2
click at [661, 247] on div "Janela de atendimento Grade de atendimento Capacidade Transportadoras Veículos …" at bounding box center [584, 259] width 1168 height 519
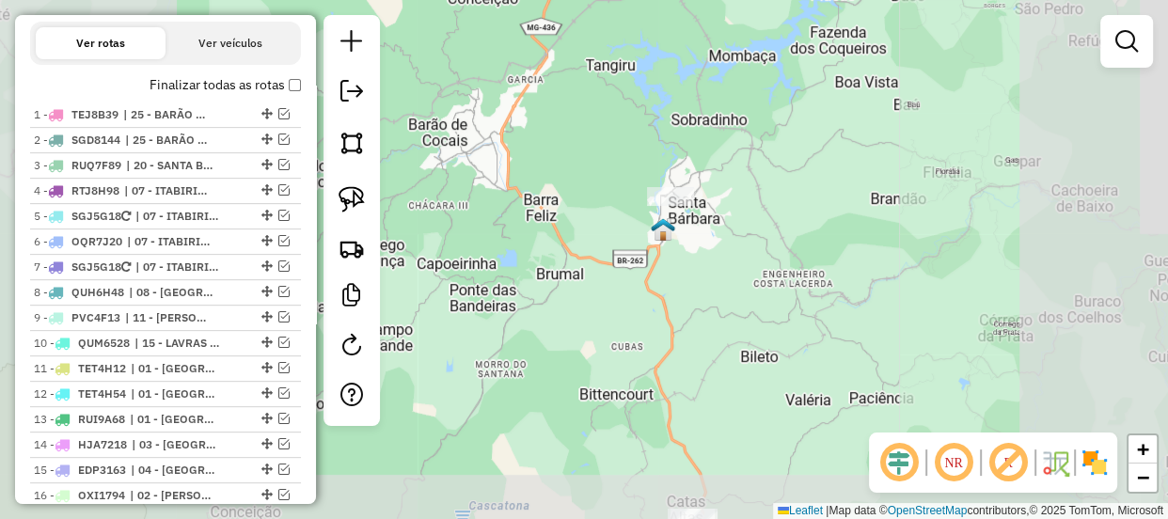
drag, startPoint x: 677, startPoint y: 320, endPoint x: 676, endPoint y: 227, distance: 93.1
click at [676, 227] on div "Janela de atendimento Grade de atendimento Capacidade Transportadoras Veículos …" at bounding box center [584, 259] width 1168 height 519
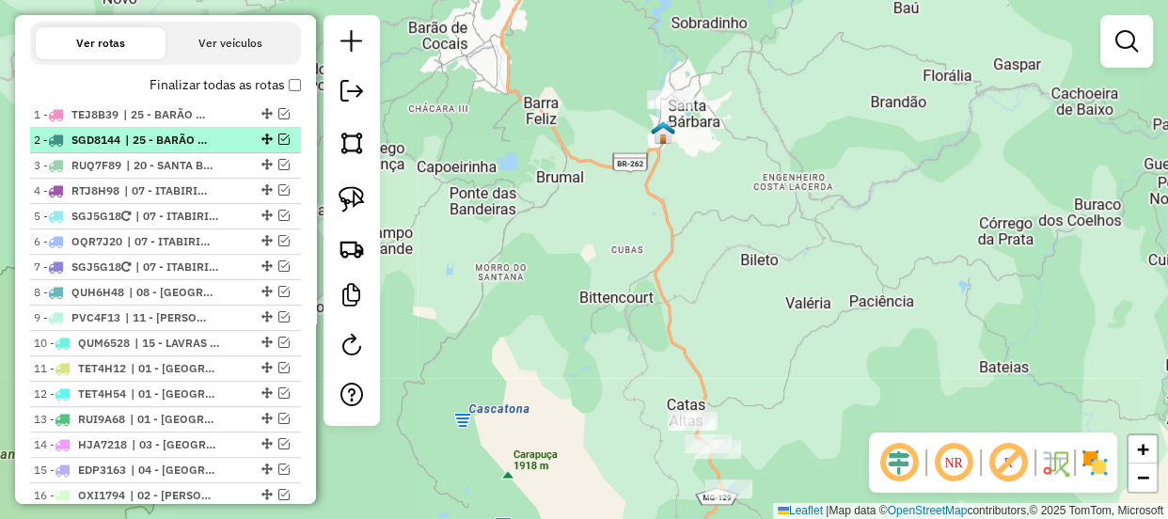
click at [280, 145] on em at bounding box center [283, 139] width 11 height 11
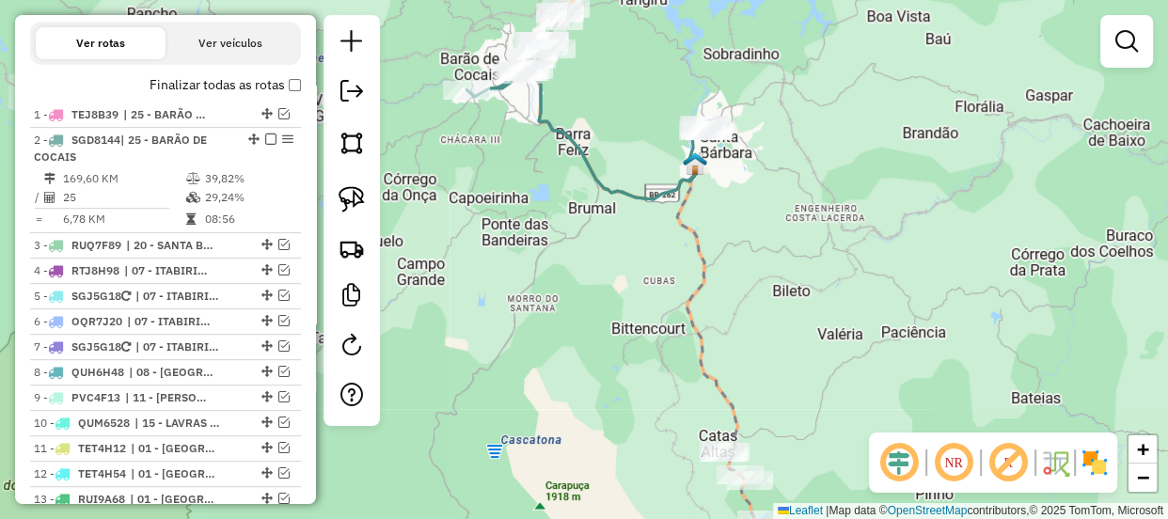
drag, startPoint x: 521, startPoint y: 197, endPoint x: 611, endPoint y: 257, distance: 108.0
click at [611, 257] on div "Janela de atendimento Grade de atendimento Capacidade Transportadoras Veículos …" at bounding box center [584, 259] width 1168 height 519
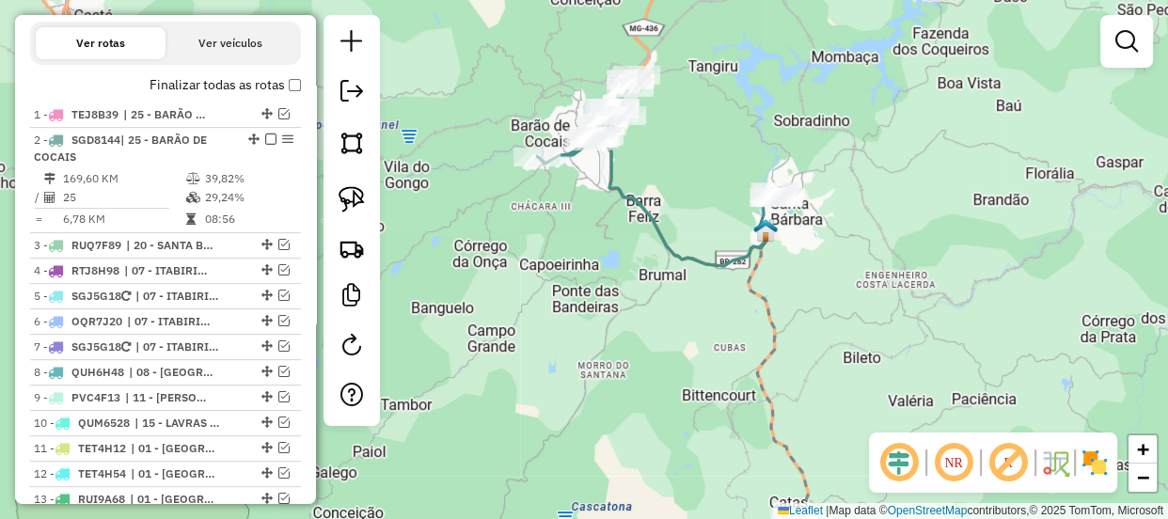
drag, startPoint x: 592, startPoint y: 186, endPoint x: 582, endPoint y: 244, distance: 59.2
click at [582, 244] on div "Janela de atendimento Grade de atendimento Capacidade Transportadoras Veículos …" at bounding box center [584, 259] width 1168 height 519
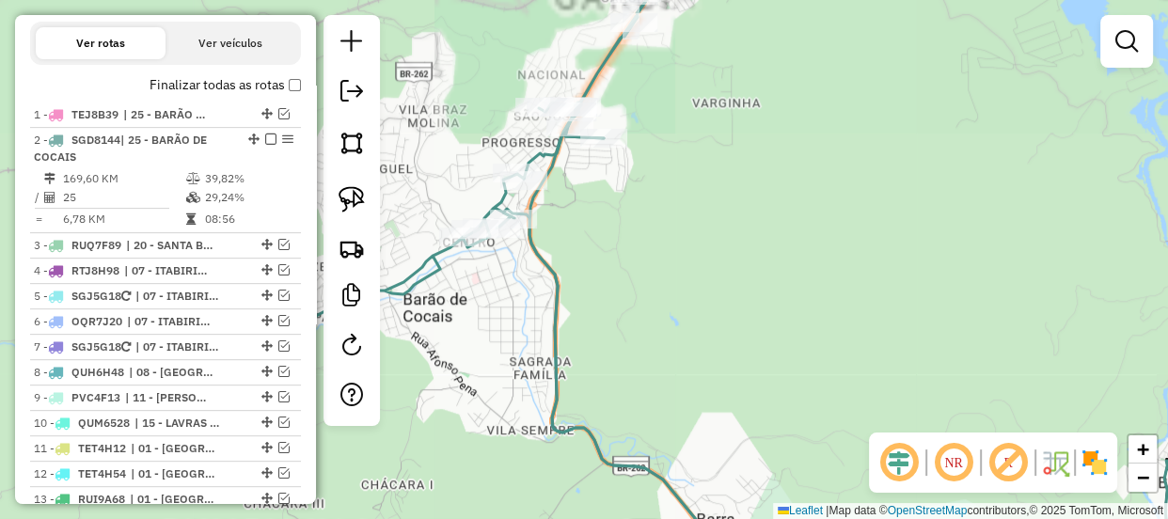
drag, startPoint x: 574, startPoint y: 225, endPoint x: 683, endPoint y: 234, distance: 108.5
click at [683, 234] on div "Janela de atendimento Grade de atendimento Capacidade Transportadoras Veículos …" at bounding box center [584, 259] width 1168 height 519
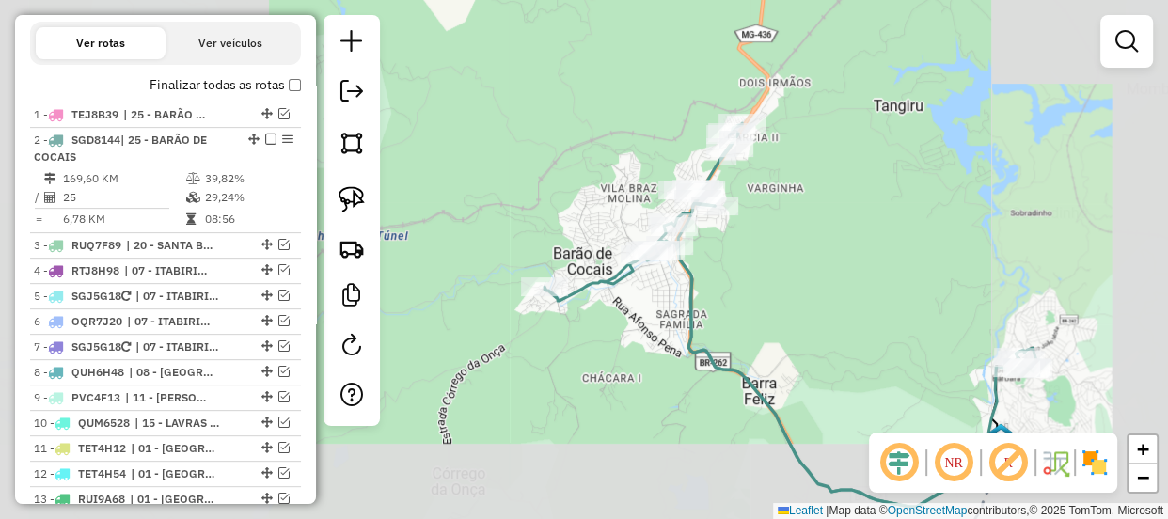
drag, startPoint x: 817, startPoint y: 291, endPoint x: 695, endPoint y: 170, distance: 172.2
click at [695, 171] on div "Janela de atendimento Grade de atendimento Capacidade Transportadoras Veículos …" at bounding box center [584, 259] width 1168 height 519
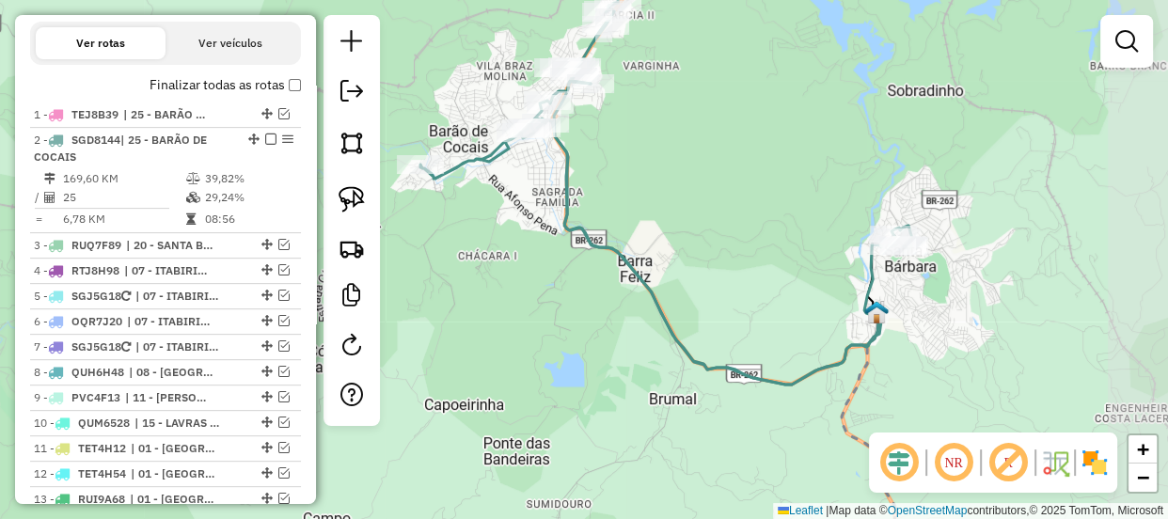
click at [665, 194] on div "Janela de atendimento Grade de atendimento Capacidade Transportadoras Veículos …" at bounding box center [584, 259] width 1168 height 519
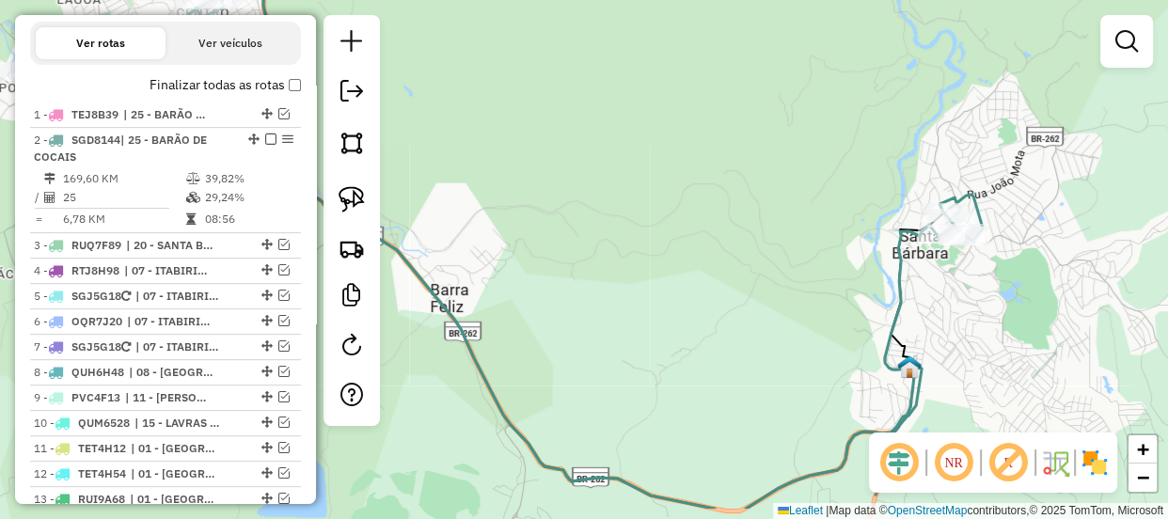
drag, startPoint x: 652, startPoint y: 310, endPoint x: 813, endPoint y: 247, distance: 172.7
click at [813, 247] on div "Janela de atendimento Grade de atendimento Capacidade Transportadoras Veículos …" at bounding box center [584, 259] width 1168 height 519
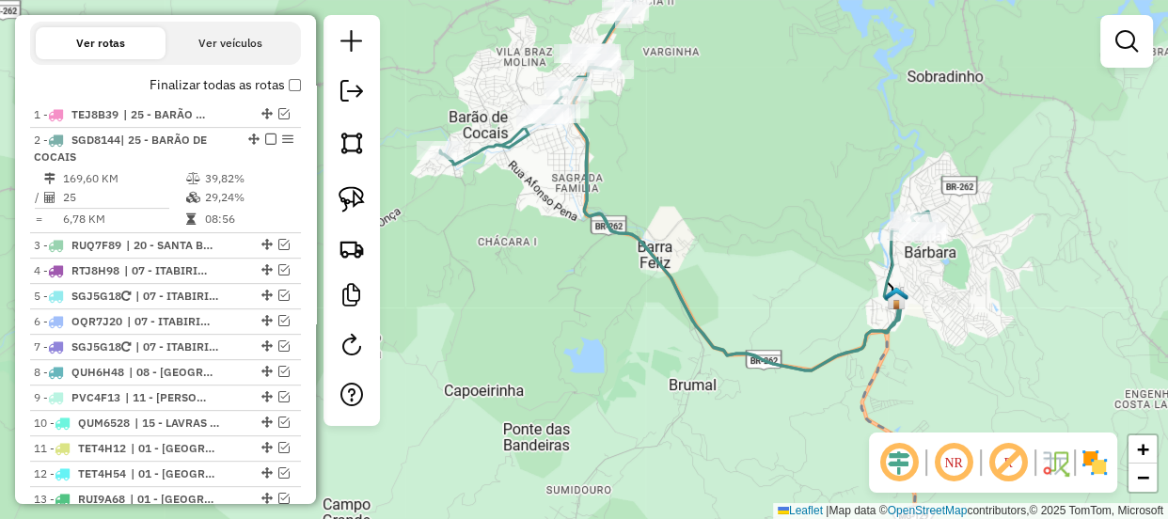
drag, startPoint x: 729, startPoint y: 259, endPoint x: 866, endPoint y: 234, distance: 139.6
click at [866, 234] on div "Janela de atendimento Grade de atendimento Capacidade Transportadoras Veículos …" at bounding box center [584, 259] width 1168 height 519
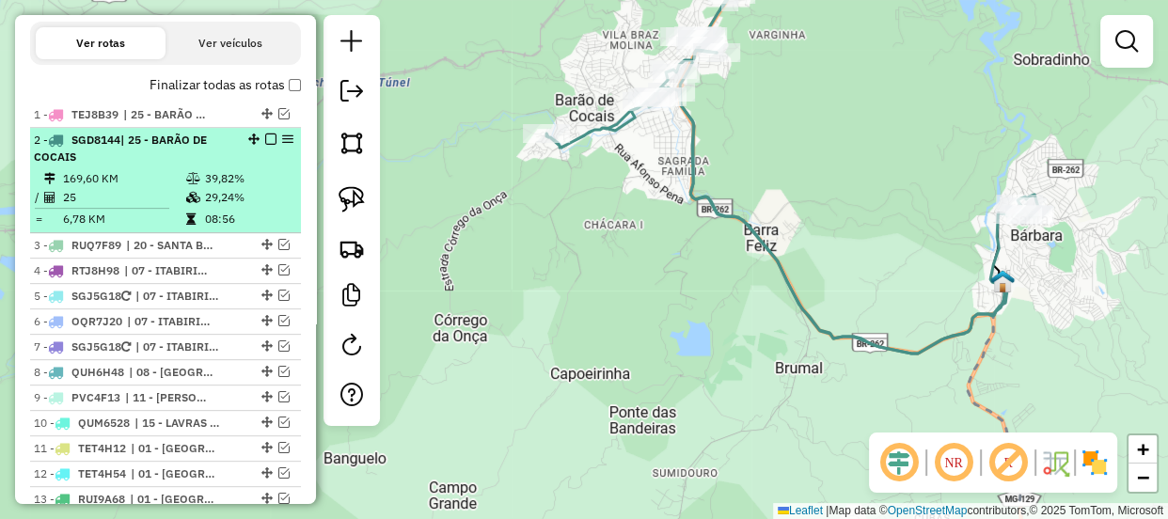
click at [265, 145] on em at bounding box center [270, 139] width 11 height 11
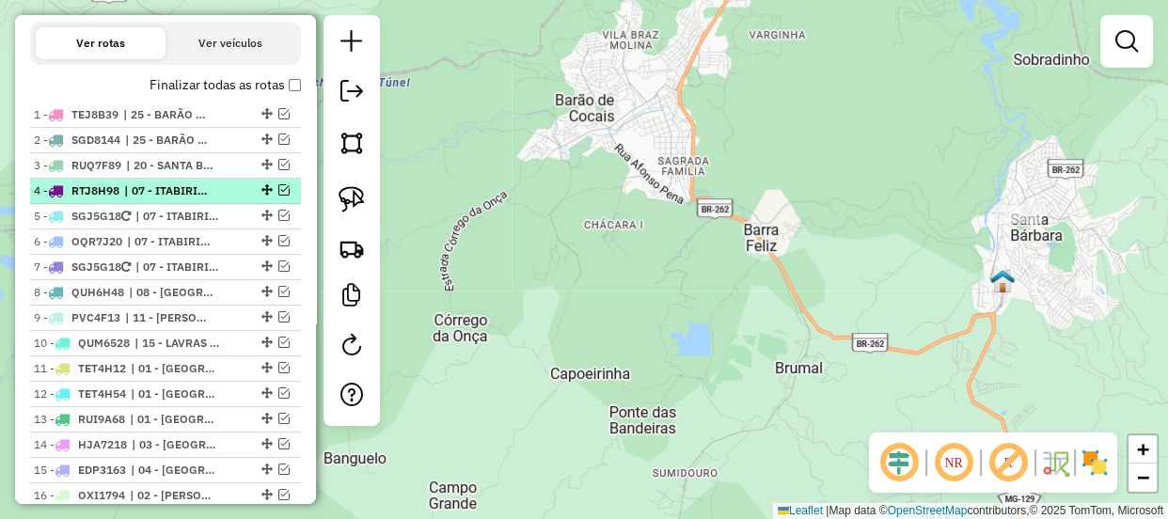
click at [278, 196] on em at bounding box center [283, 189] width 11 height 11
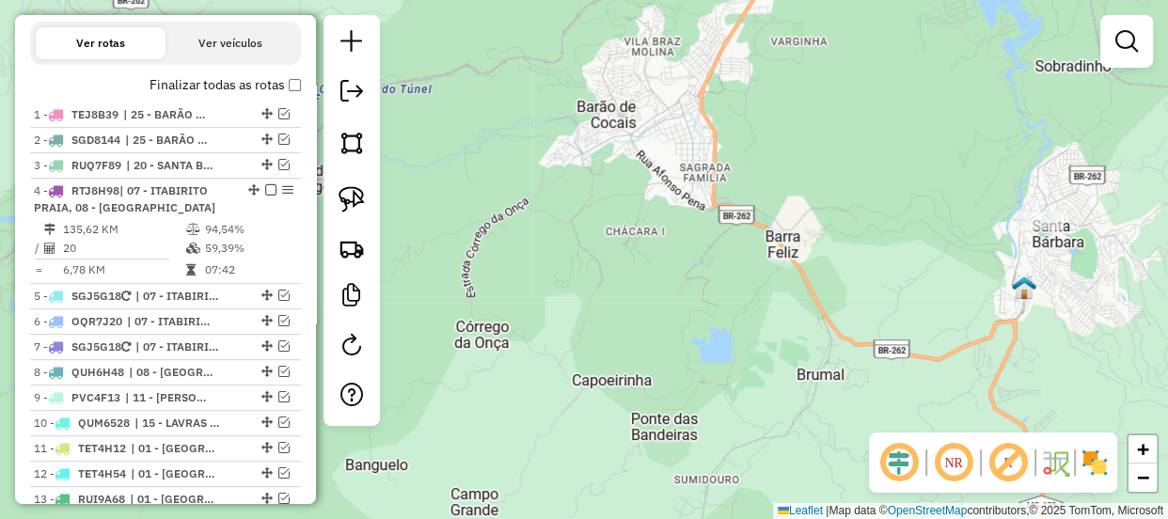
drag, startPoint x: 480, startPoint y: 242, endPoint x: 523, endPoint y: 251, distance: 43.3
click at [523, 251] on div "Janela de atendimento Grade de atendimento Capacidade Transportadoras Veículos …" at bounding box center [584, 259] width 1168 height 519
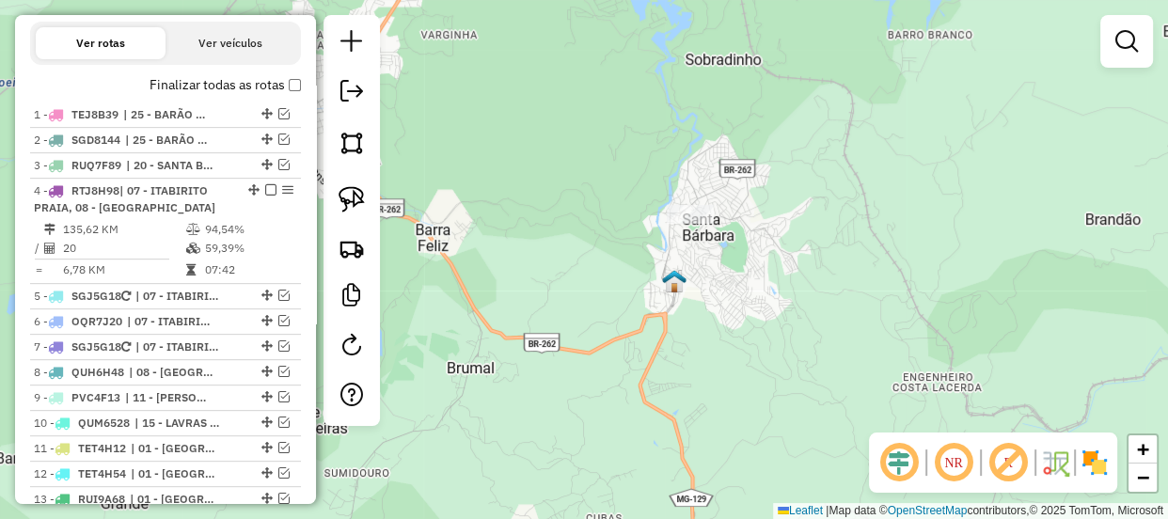
drag, startPoint x: 611, startPoint y: 271, endPoint x: 464, endPoint y: 450, distance: 231.9
click at [486, 415] on div "Janela de atendimento Grade de atendimento Capacidade Transportadoras Veículos …" at bounding box center [584, 259] width 1168 height 519
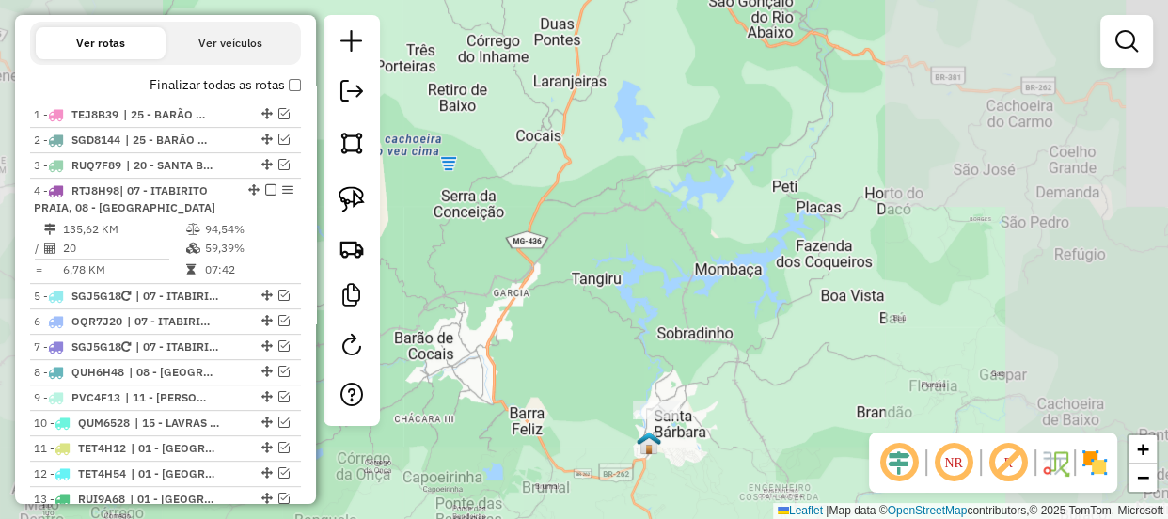
drag, startPoint x: 591, startPoint y: 291, endPoint x: 768, endPoint y: 152, distance: 224.4
click at [673, 217] on div "Janela de atendimento Grade de atendimento Capacidade Transportadoras Veículos …" at bounding box center [584, 259] width 1168 height 519
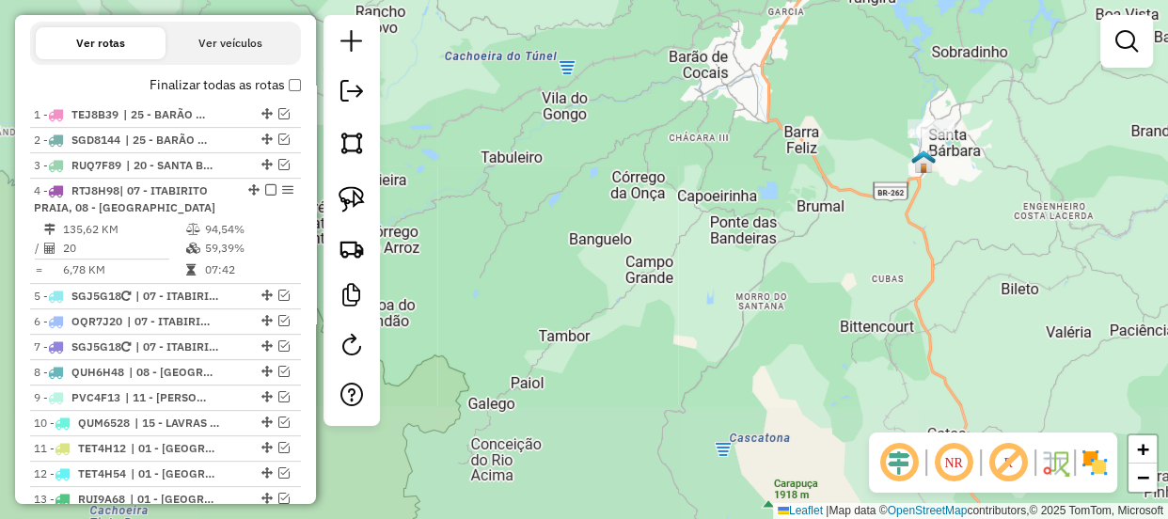
drag, startPoint x: 593, startPoint y: 213, endPoint x: 789, endPoint y: 161, distance: 202.5
click at [702, 186] on div "Janela de atendimento Grade de atendimento Capacidade Transportadoras Veículos …" at bounding box center [584, 259] width 1168 height 519
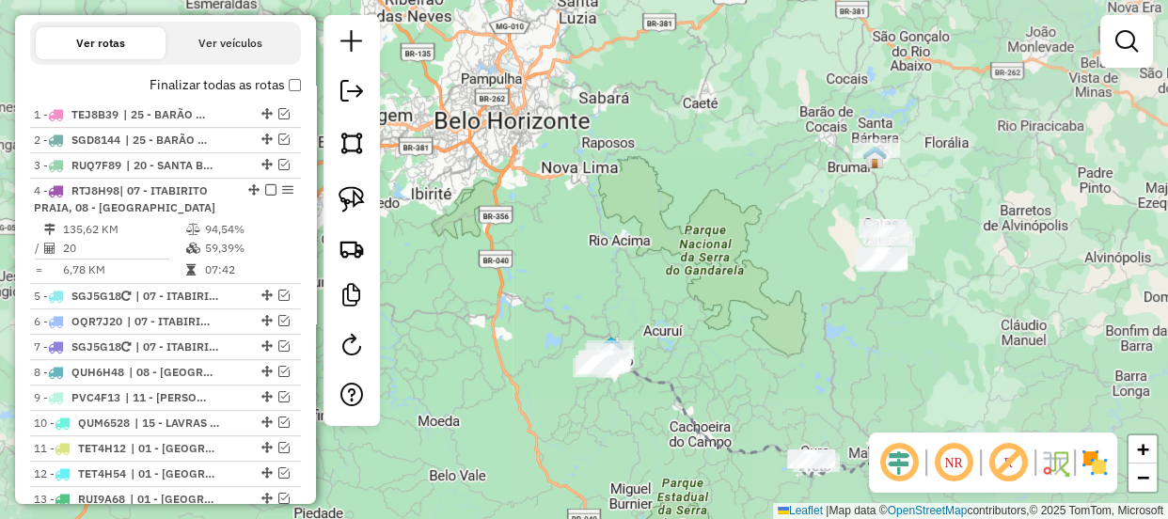
drag, startPoint x: 715, startPoint y: 286, endPoint x: 761, endPoint y: 218, distance: 81.4
click at [761, 218] on div "Janela de atendimento Grade de atendimento Capacidade Transportadoras Veículos …" at bounding box center [584, 259] width 1168 height 519
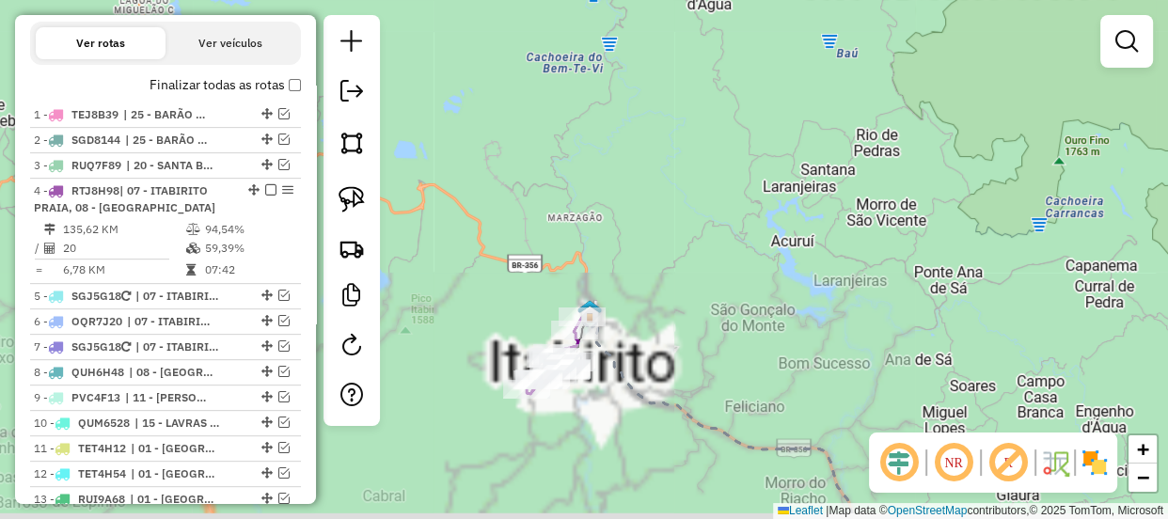
drag, startPoint x: 572, startPoint y: 348, endPoint x: 614, endPoint y: 251, distance: 105.7
click at [613, 253] on div "Janela de atendimento Grade de atendimento Capacidade Transportadoras Veículos …" at bounding box center [584, 259] width 1168 height 519
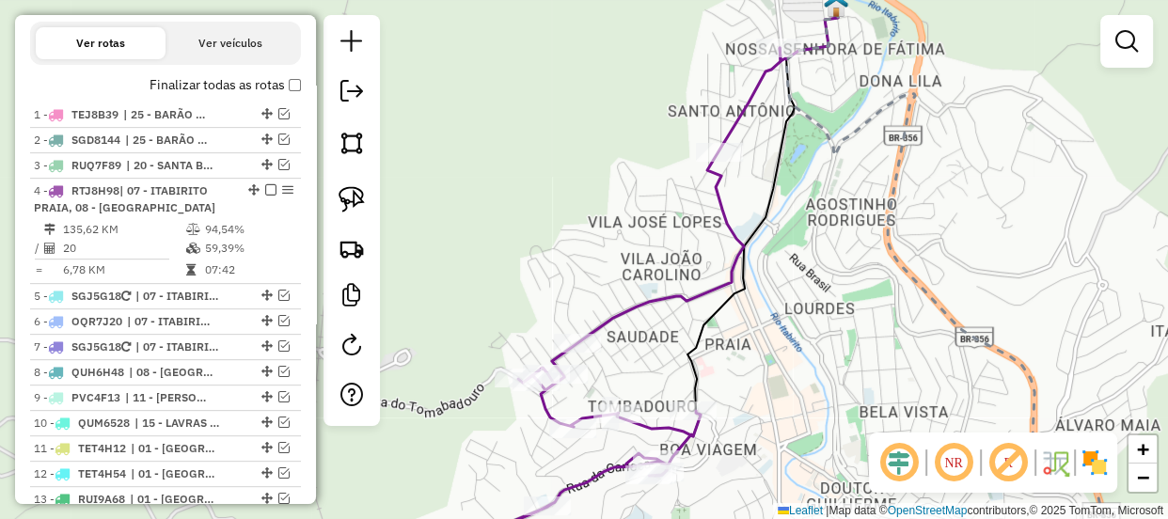
drag, startPoint x: 610, startPoint y: 378, endPoint x: 658, endPoint y: 345, distance: 58.2
click at [667, 345] on div "Rota 4 - Placa RTJ8H98 10670 - SUPERMERCADO BRAGA Rota 4 - Placa RTJ8H98 10657 …" at bounding box center [584, 259] width 1168 height 519
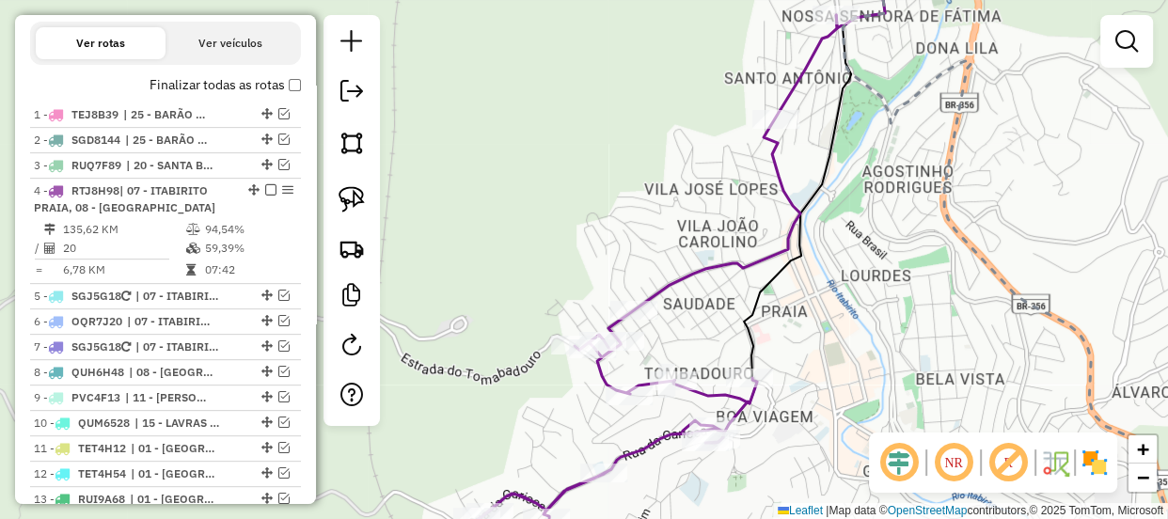
click at [638, 328] on div "Janela de atendimento Grade de atendimento Capacidade Transportadoras Veículos …" at bounding box center [584, 259] width 1168 height 519
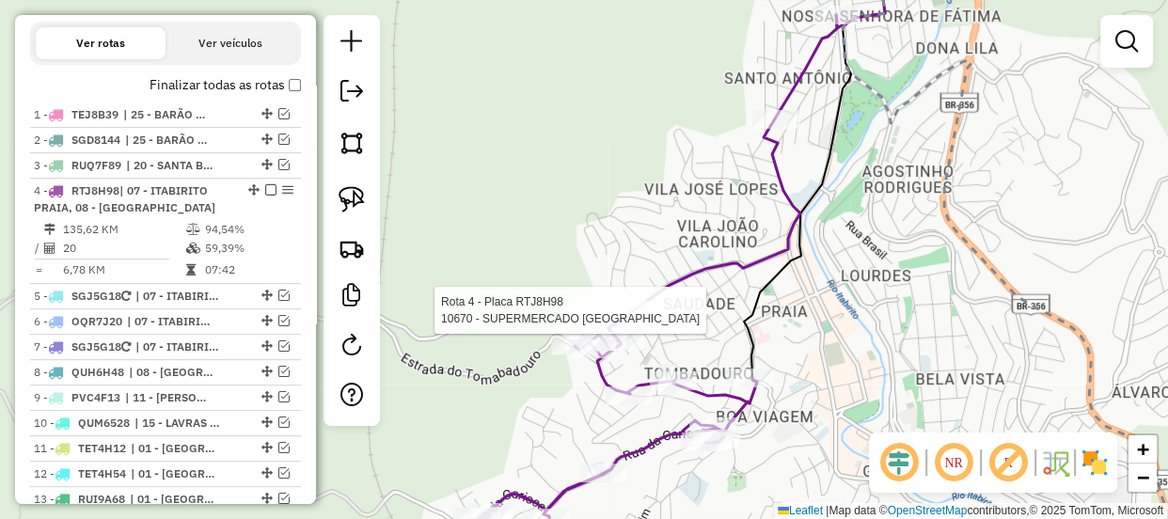
click at [636, 320] on div at bounding box center [633, 310] width 47 height 19
select select "**********"
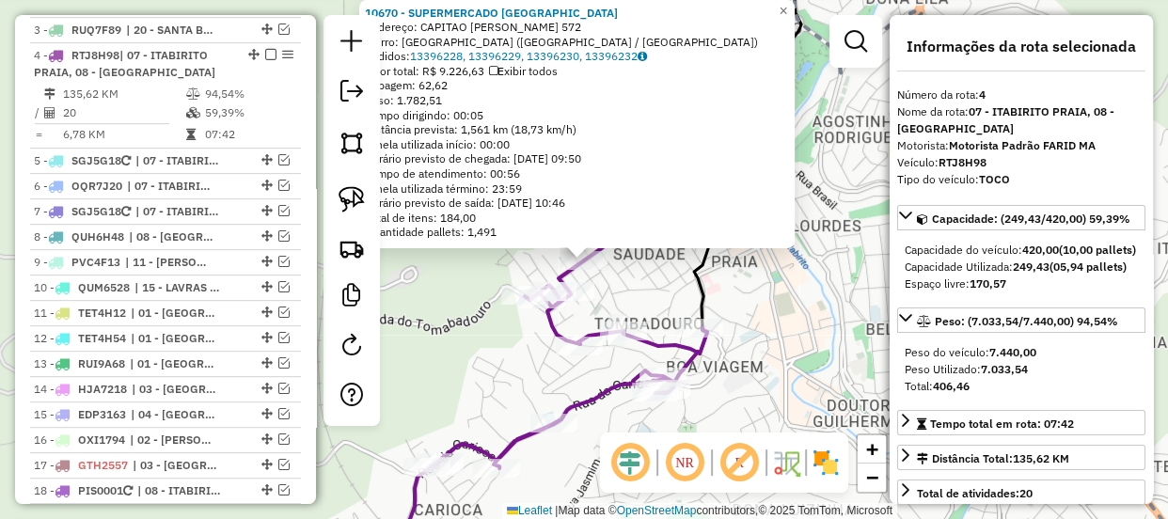
scroll to position [827, 0]
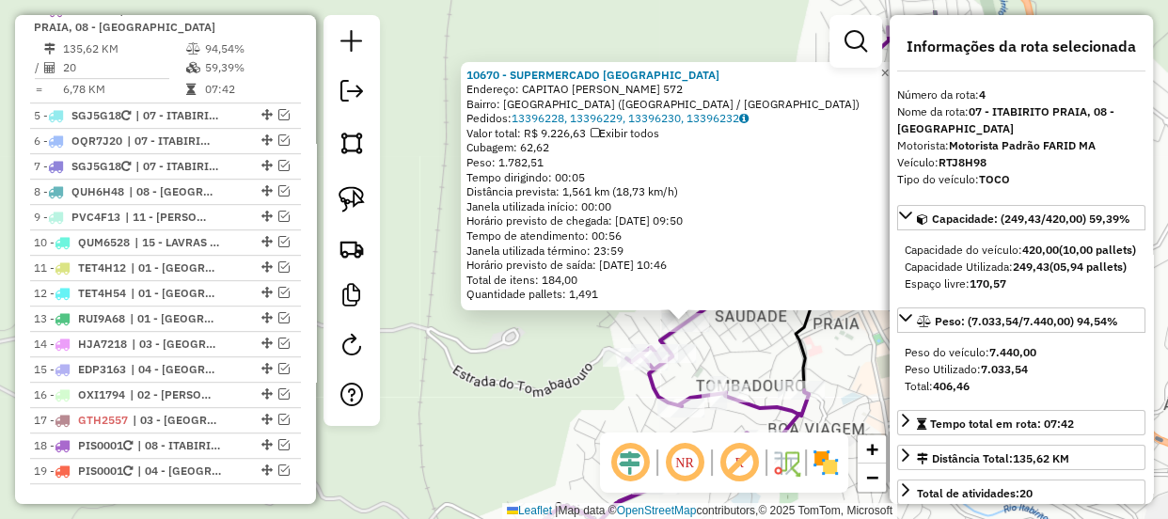
drag, startPoint x: 536, startPoint y: 350, endPoint x: 621, endPoint y: 407, distance: 103.0
click at [621, 407] on div "10670 - SUPERMERCADO BRAGA Endereço: CAPITAO ANTONIO MARQUES 572 Bairro: VILA G…" at bounding box center [584, 259] width 1168 height 519
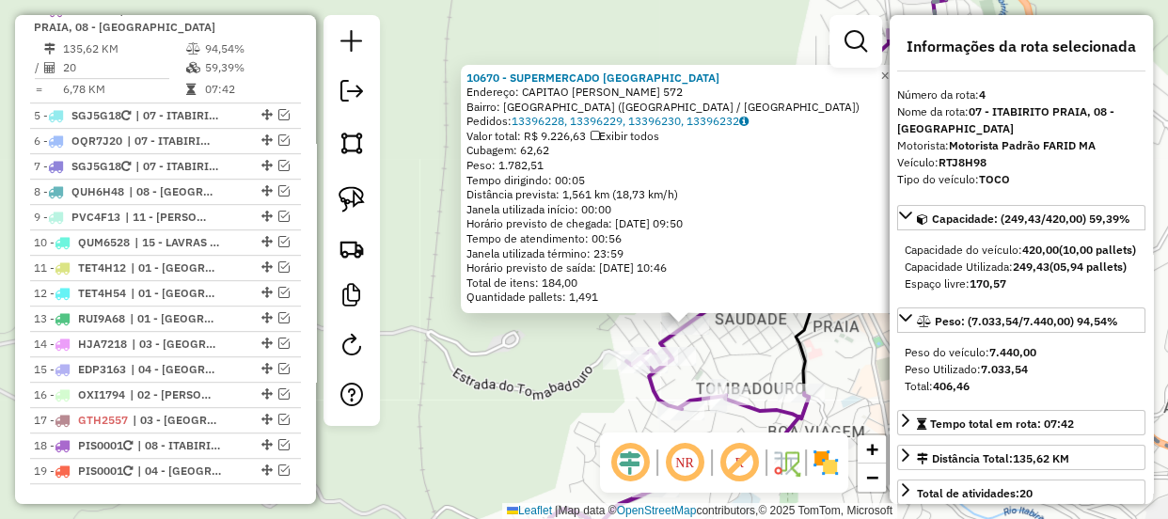
drag, startPoint x: 592, startPoint y: 405, endPoint x: 574, endPoint y: 410, distance: 19.4
click at [574, 410] on div "10670 - SUPERMERCADO BRAGA Endereço: CAPITAO ANTONIO MARQUES 572 Bairro: VILA G…" at bounding box center [584, 259] width 1168 height 519
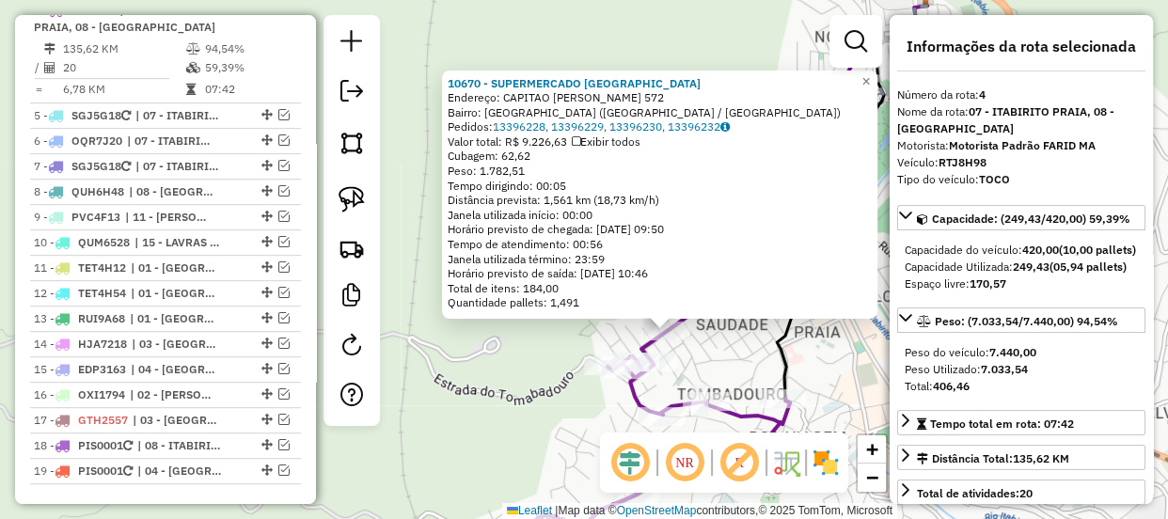
click at [574, 415] on div "10670 - SUPERMERCADO BRAGA Endereço: CAPITAO ANTONIO MARQUES 572 Bairro: VILA G…" at bounding box center [584, 259] width 1168 height 519
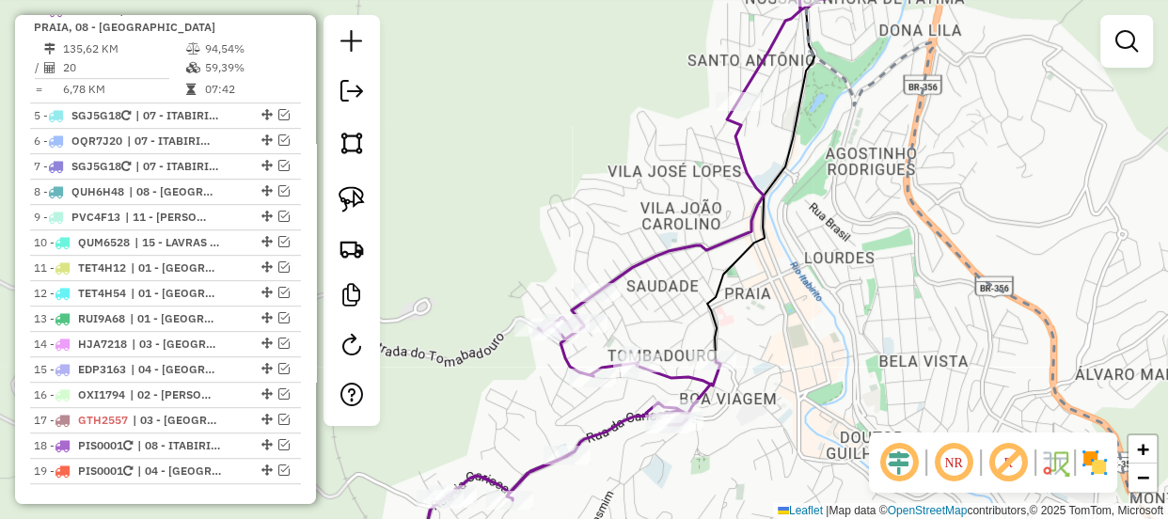
drag, startPoint x: 596, startPoint y: 420, endPoint x: 483, endPoint y: 354, distance: 131.1
click at [493, 363] on div "Janela de atendimento Grade de atendimento Capacidade Transportadoras Veículos …" at bounding box center [584, 259] width 1168 height 519
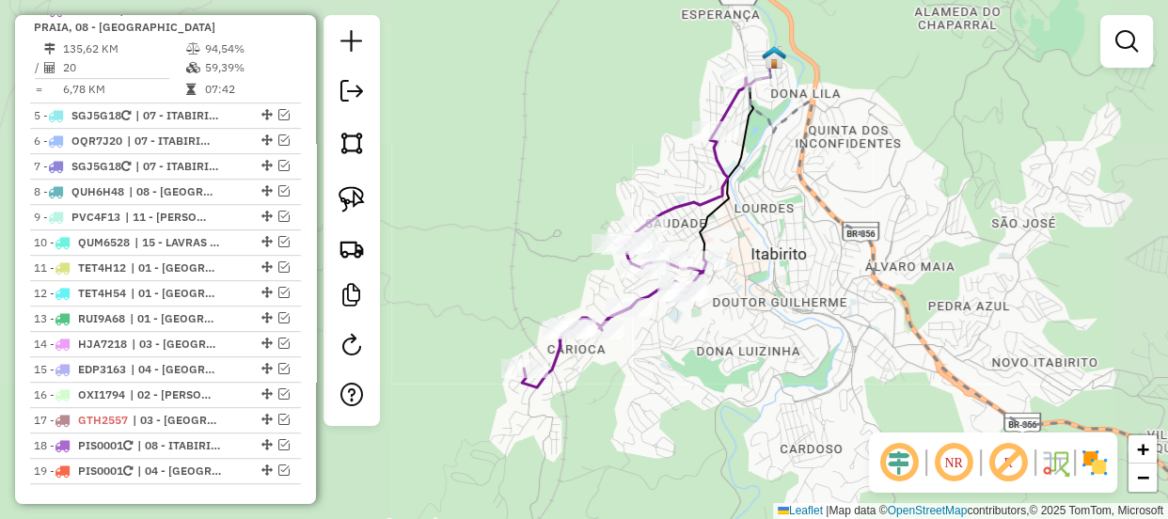
drag, startPoint x: 474, startPoint y: 360, endPoint x: 608, endPoint y: 276, distance: 158.4
click at [608, 276] on div "Janela de atendimento Grade de atendimento Capacidade Transportadoras Veículos …" at bounding box center [584, 259] width 1168 height 519
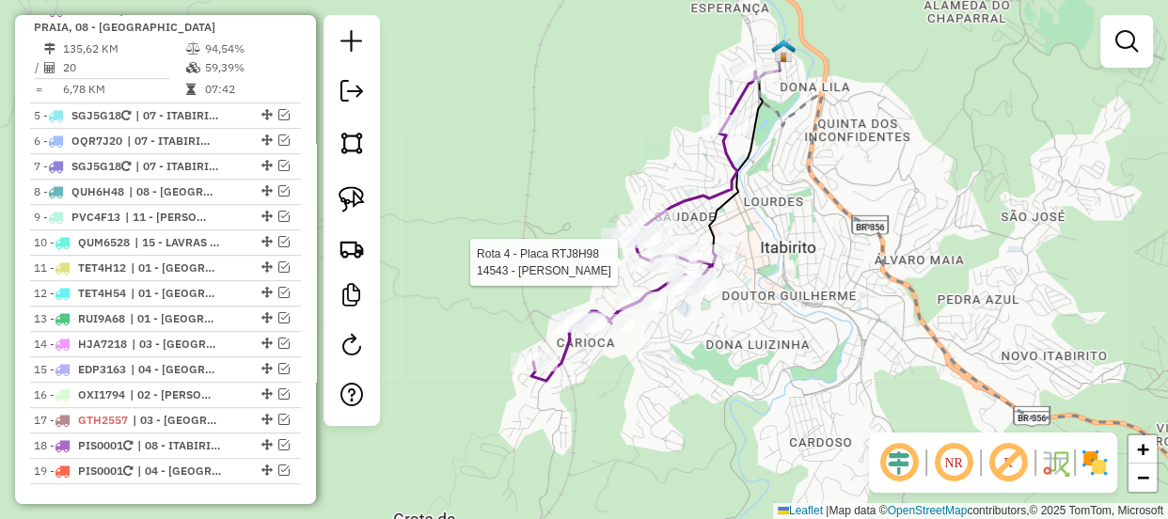
drag, startPoint x: 553, startPoint y: 291, endPoint x: 535, endPoint y: 329, distance: 42.5
click at [535, 329] on div "Rota 4 - Placa RTJ8H98 14543 - VENILTON DE MORAIS Rota 4 - Placa RTJ8H98 12751 …" at bounding box center [584, 259] width 1168 height 519
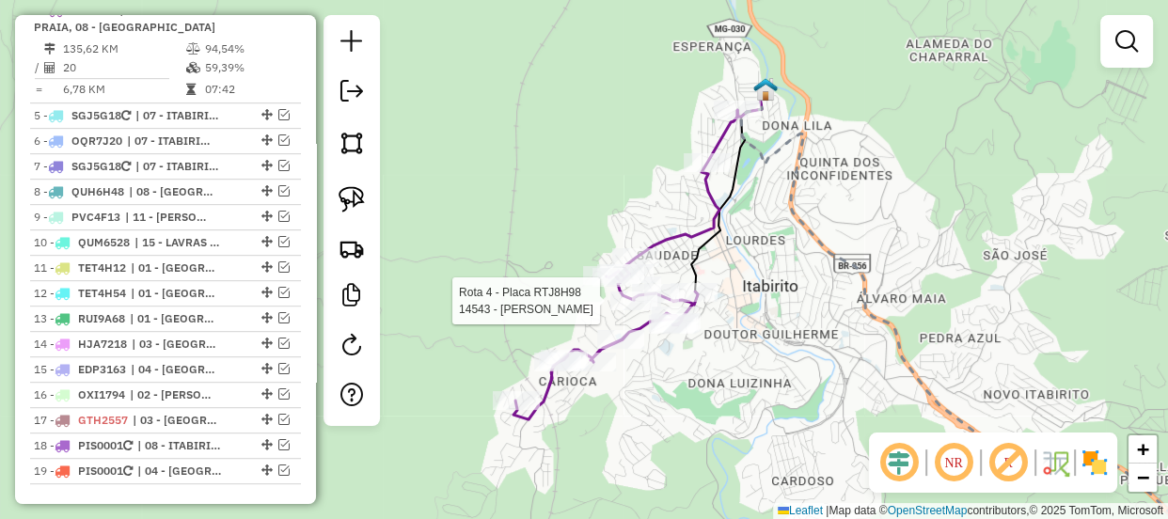
click at [605, 188] on div "Rota 4 - Placa RTJ8H98 14543 - VENILTON DE MORAIS Janela de atendimento Grade d…" at bounding box center [584, 259] width 1168 height 519
drag, startPoint x: 655, startPoint y: 229, endPoint x: 644, endPoint y: 196, distance: 35.7
click at [644, 196] on div "Rota 4 - Placa RTJ8H98 12489 - MARCOS JOSE DE SOUZA Janela de atendimento Grade…" at bounding box center [584, 259] width 1168 height 519
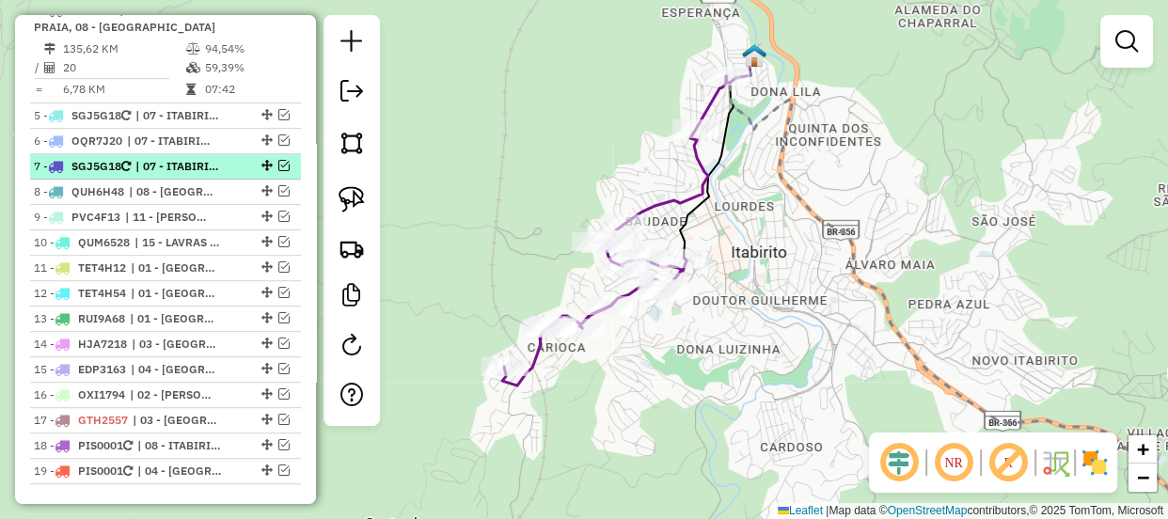
scroll to position [742, 0]
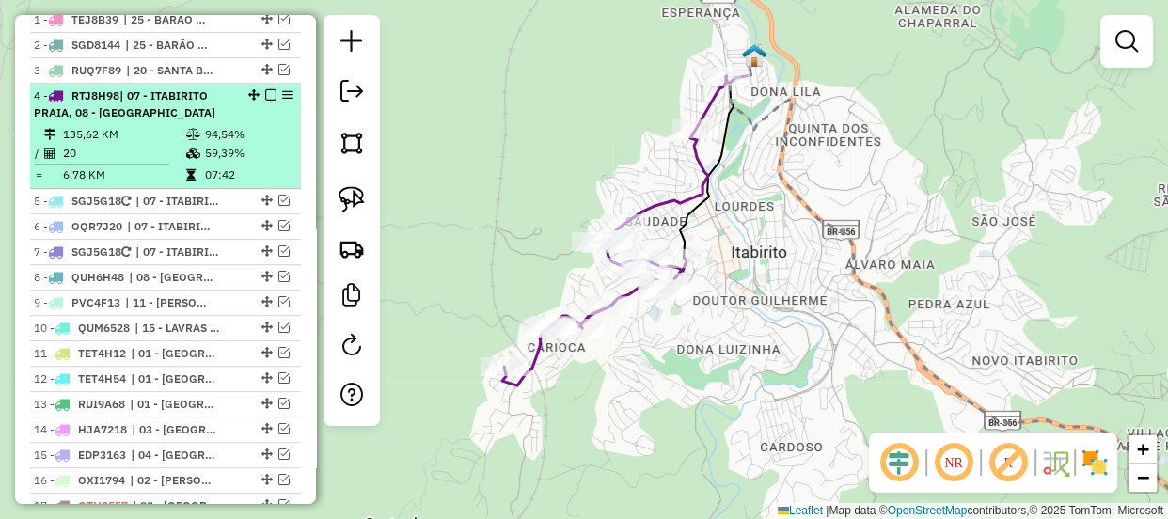
click at [265, 101] on em at bounding box center [270, 94] width 11 height 11
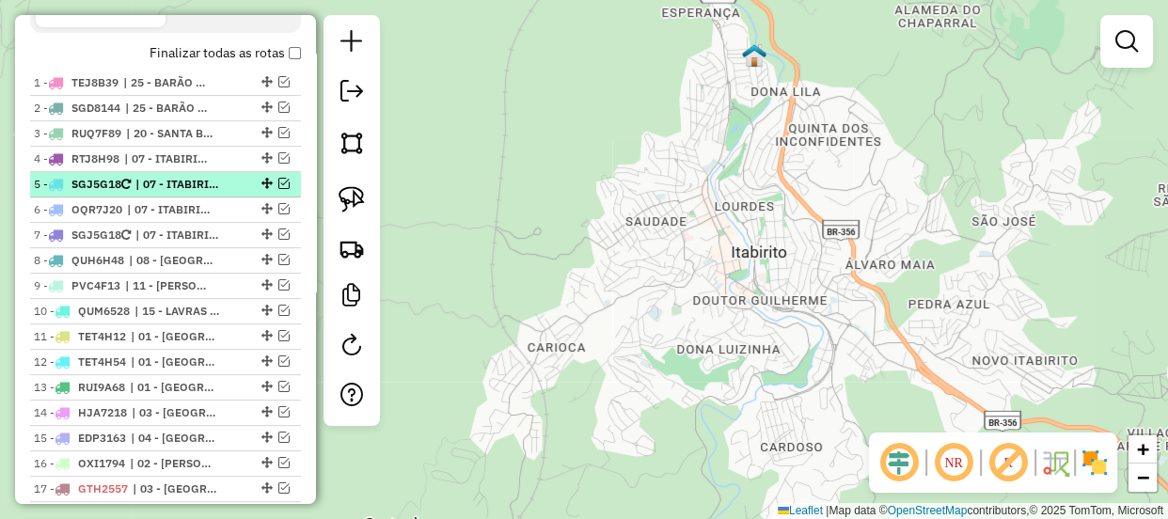
scroll to position [656, 0]
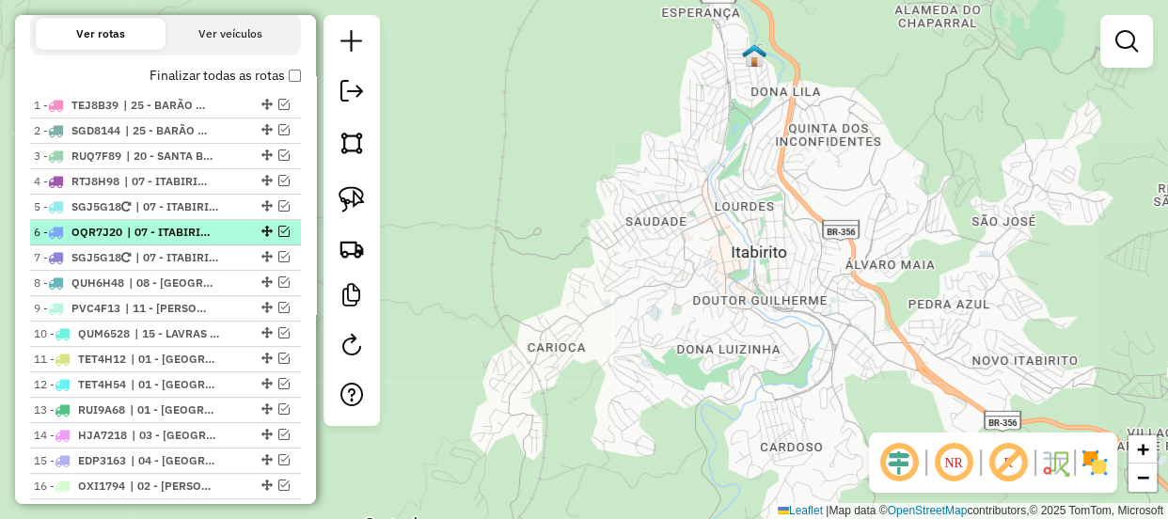
click at [279, 237] on em at bounding box center [283, 231] width 11 height 11
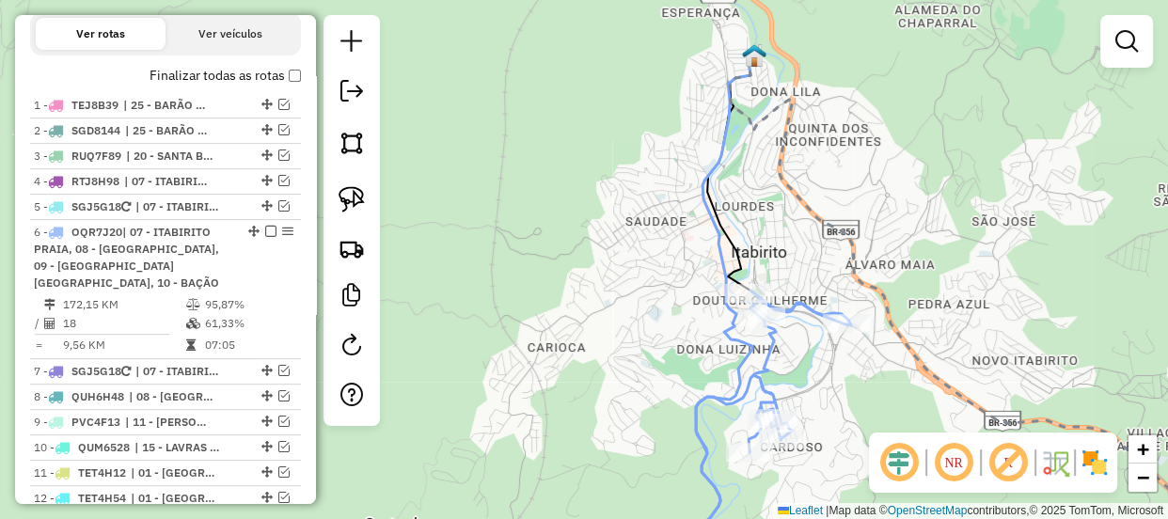
click at [554, 203] on div "Janela de atendimento Grade de atendimento Capacidade Transportadoras Veículos …" at bounding box center [584, 259] width 1168 height 519
click at [503, 153] on div "Janela de atendimento Grade de atendimento Capacidade Transportadoras Veículos …" at bounding box center [584, 259] width 1168 height 519
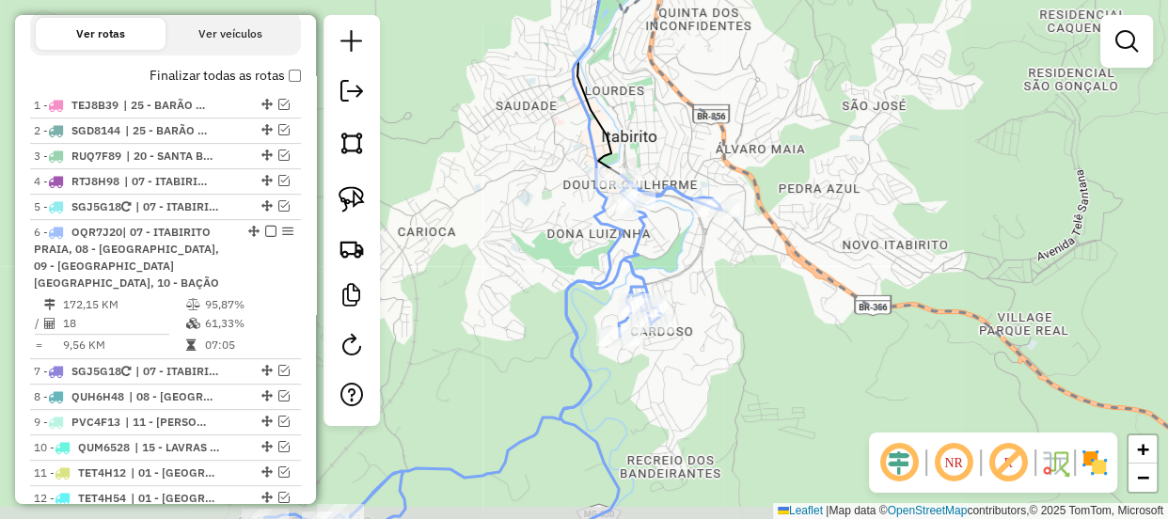
drag, startPoint x: 550, startPoint y: 243, endPoint x: 600, endPoint y: 152, distance: 103.1
click at [592, 160] on div "Janela de atendimento Grade de atendimento Capacidade Transportadoras Veículos …" at bounding box center [584, 259] width 1168 height 519
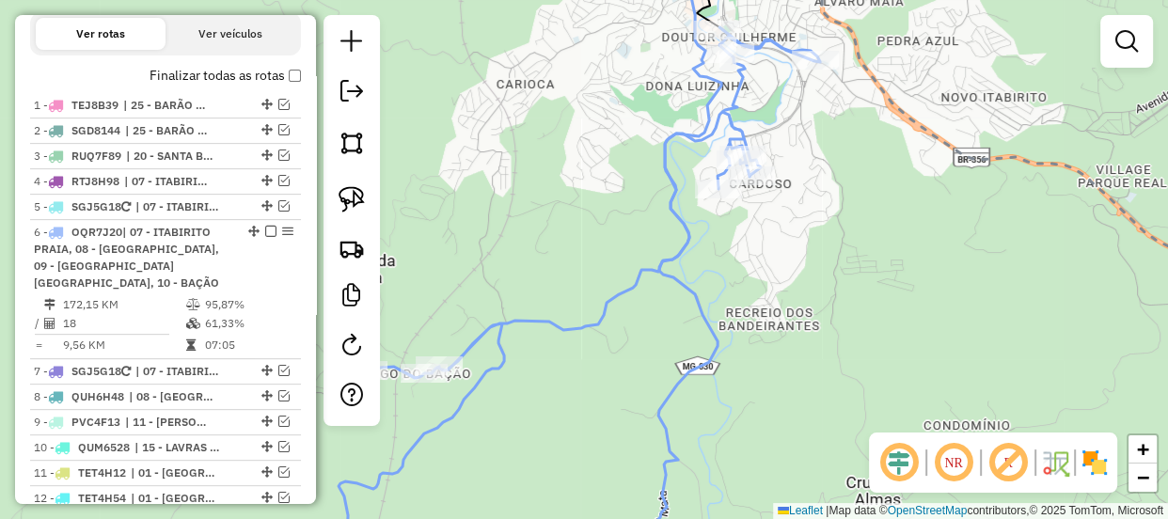
drag, startPoint x: 574, startPoint y: 182, endPoint x: 608, endPoint y: 186, distance: 34.1
click at [608, 186] on div "Janela de atendimento Grade de atendimento Capacidade Transportadoras Veículos …" at bounding box center [584, 259] width 1168 height 519
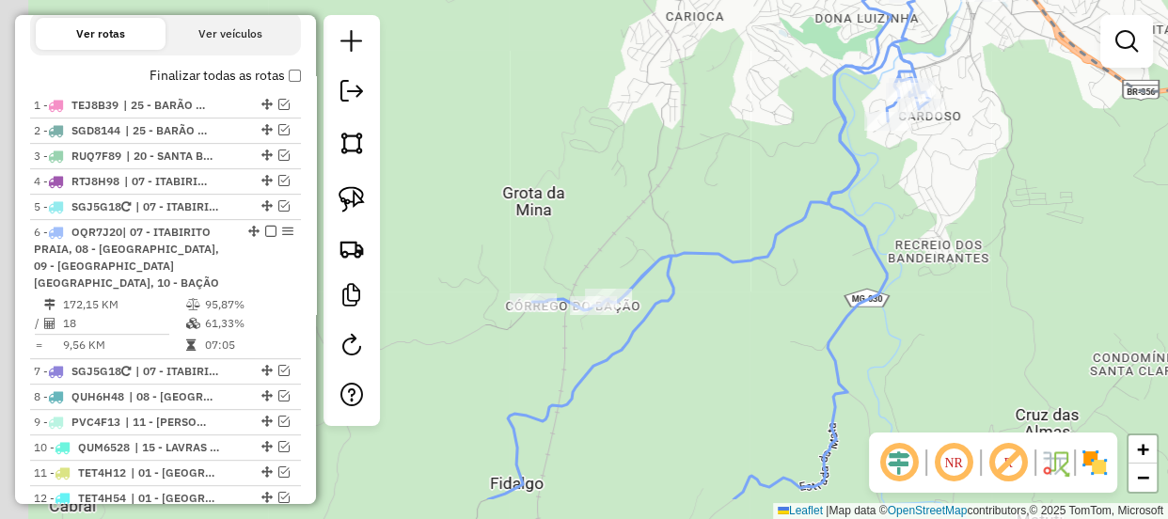
drag, startPoint x: 628, startPoint y: 212, endPoint x: 742, endPoint y: 165, distance: 122.7
click at [727, 169] on div "Janela de atendimento Grade de atendimento Capacidade Transportadoras Veículos …" at bounding box center [584, 259] width 1168 height 519
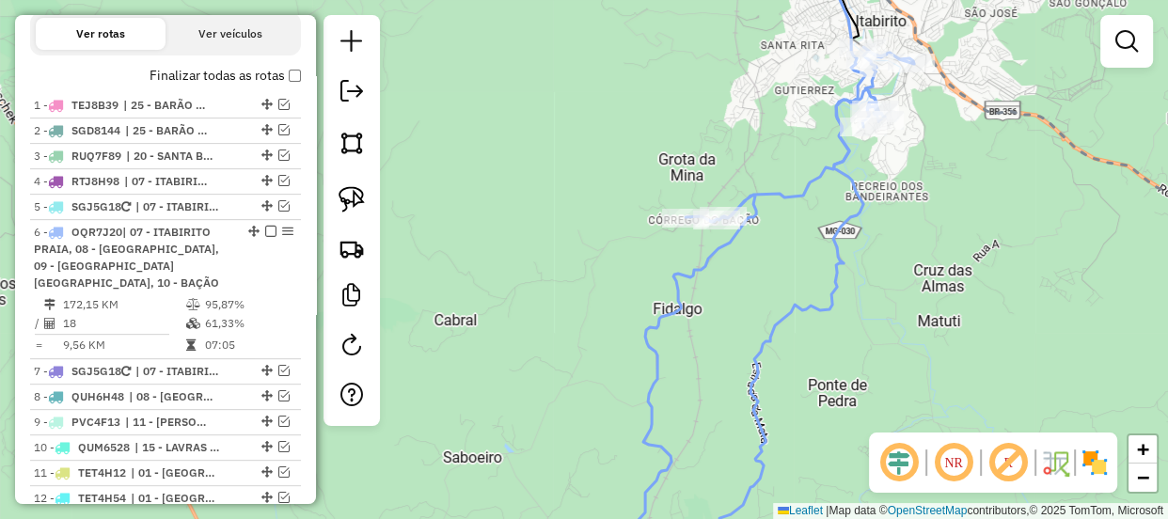
drag, startPoint x: 814, startPoint y: 179, endPoint x: 845, endPoint y: 123, distance: 63.6
click at [844, 127] on div "Janela de atendimento Grade de atendimento Capacidade Transportadoras Veículos …" at bounding box center [584, 259] width 1168 height 519
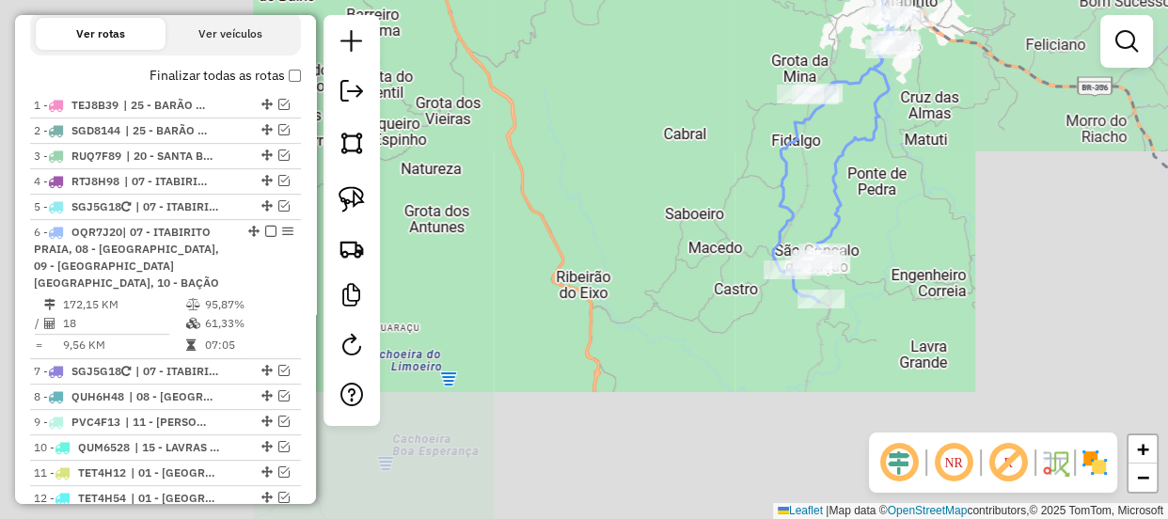
drag, startPoint x: 787, startPoint y: 265, endPoint x: 766, endPoint y: 284, distance: 28.0
click at [817, 252] on icon at bounding box center [853, 100] width 73 height 303
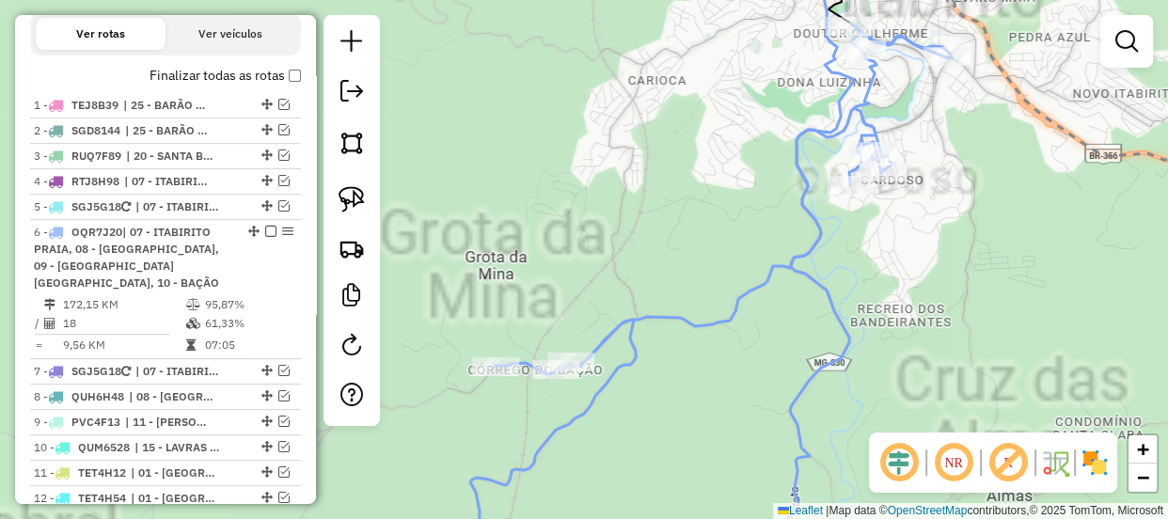
drag, startPoint x: 817, startPoint y: 204, endPoint x: 775, endPoint y: 258, distance: 68.3
click at [772, 261] on div "Janela de atendimento Grade de atendimento Capacidade Transportadoras Veículos …" at bounding box center [584, 259] width 1168 height 519
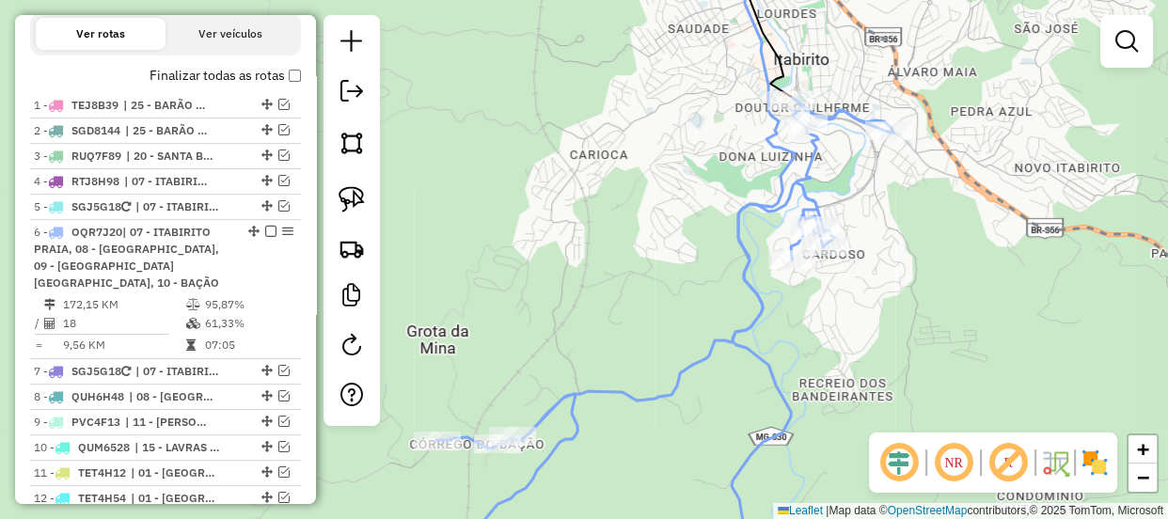
drag, startPoint x: 820, startPoint y: 173, endPoint x: 752, endPoint y: 239, distance: 94.4
click at [752, 239] on icon at bounding box center [652, 343] width 481 height 490
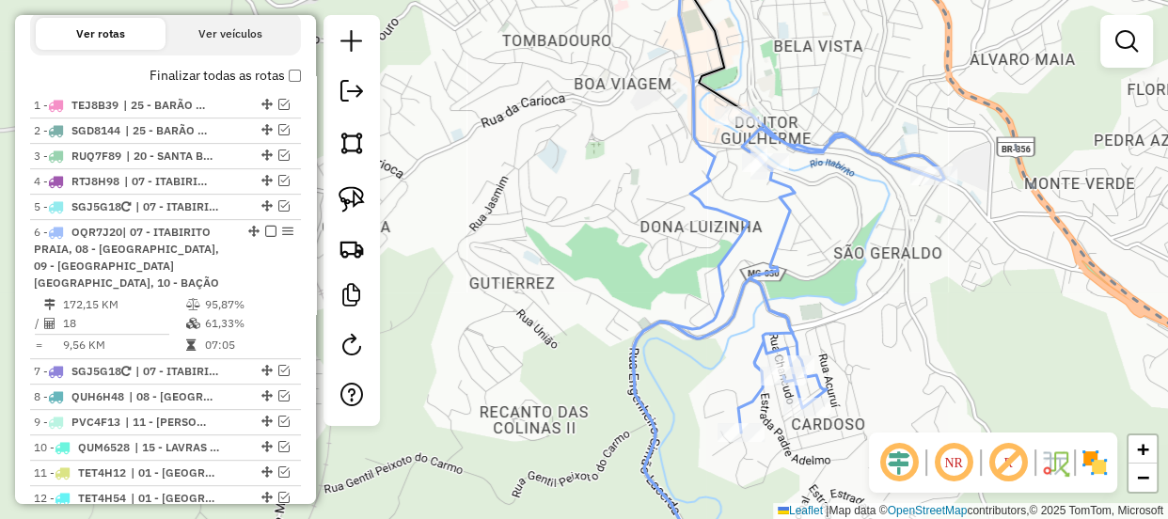
click at [675, 228] on icon at bounding box center [690, 259] width 115 height 622
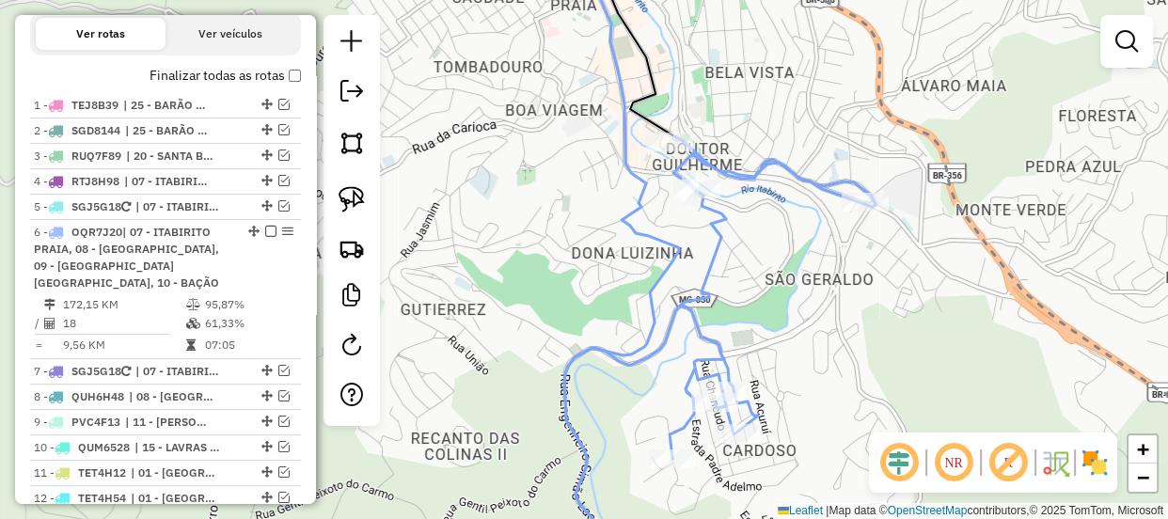
drag, startPoint x: 679, startPoint y: 215, endPoint x: 638, endPoint y: 166, distance: 63.4
click at [638, 166] on icon at bounding box center [621, 229] width 115 height 622
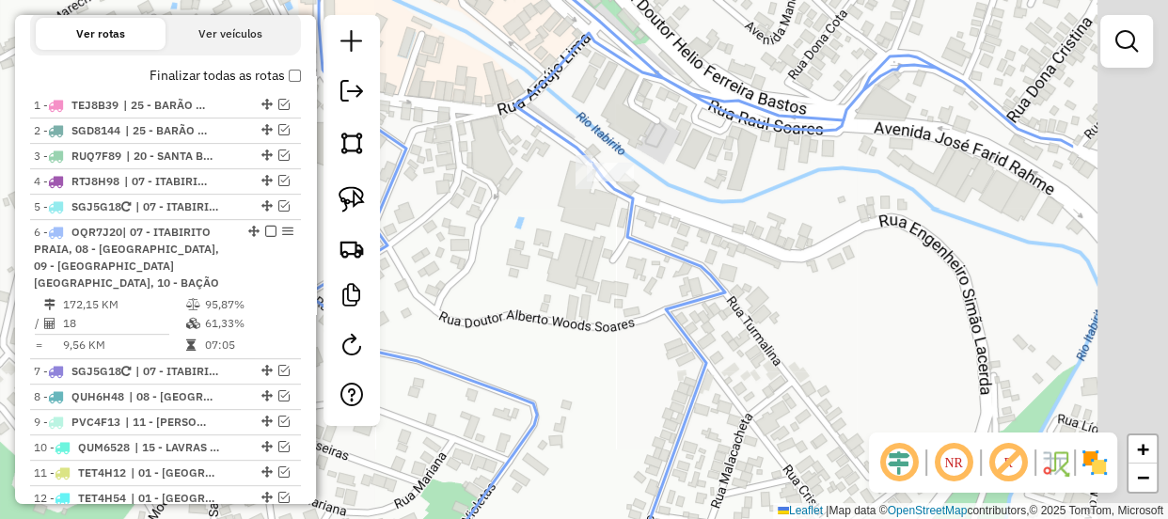
drag, startPoint x: 896, startPoint y: 204, endPoint x: 671, endPoint y: 185, distance: 225.5
click at [674, 188] on div "Janela de atendimento Grade de atendimento Capacidade Transportadoras Veículos …" at bounding box center [584, 259] width 1168 height 519
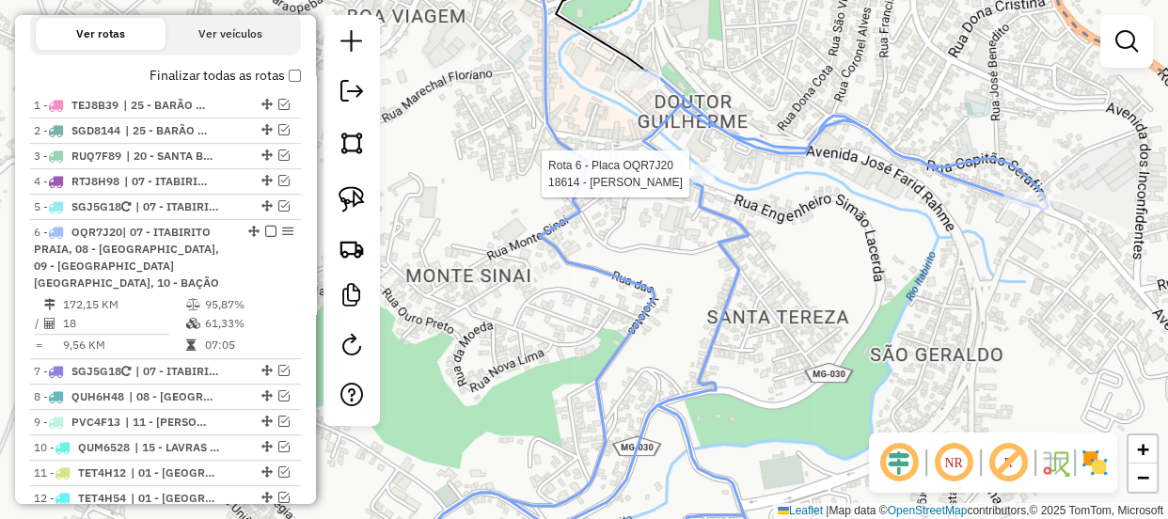
select select "**********"
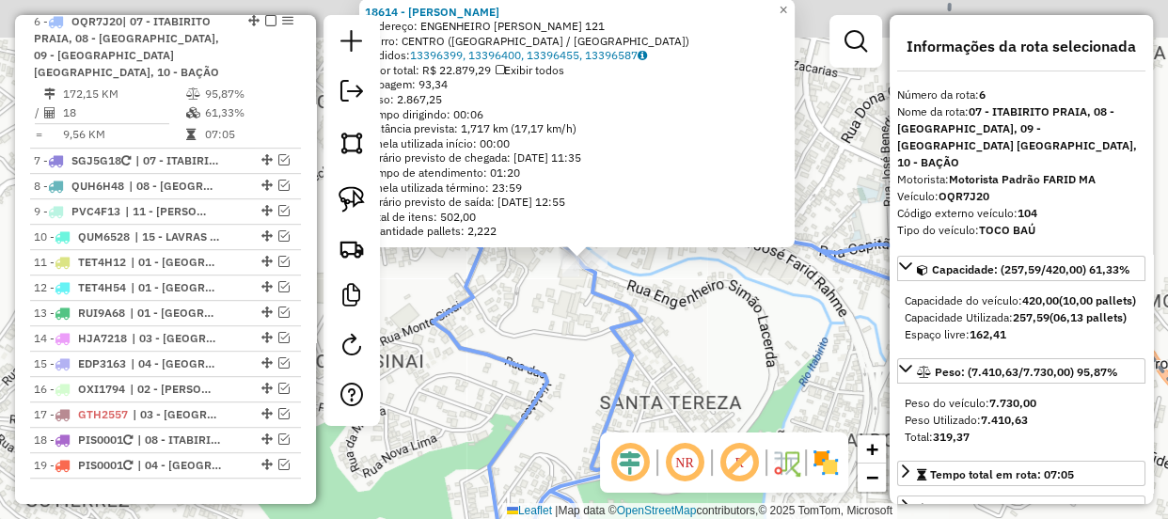
scroll to position [877, 0]
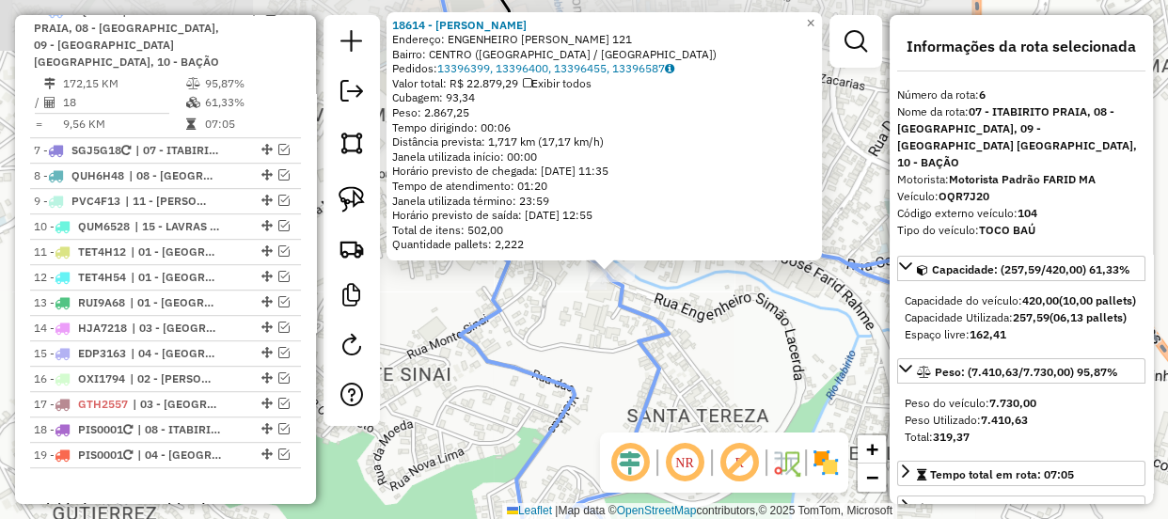
drag, startPoint x: 527, startPoint y: 310, endPoint x: 560, endPoint y: 325, distance: 36.2
click at [559, 325] on div "18614 - QUEBRA GALHO Endereço: ENGENHEIRO SIMAO LACERDA 121 Bairro: CENTRO (ITA…" at bounding box center [584, 259] width 1168 height 519
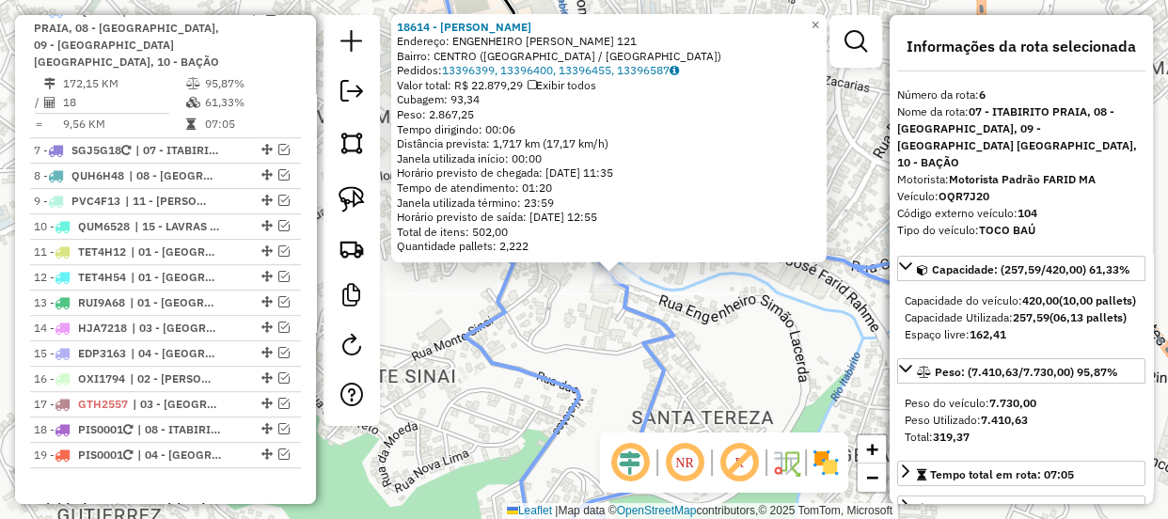
click at [588, 343] on div "18614 - QUEBRA GALHO Endereço: ENGENHEIRO SIMAO LACERDA 121 Bairro: CENTRO (ITA…" at bounding box center [584, 259] width 1168 height 519
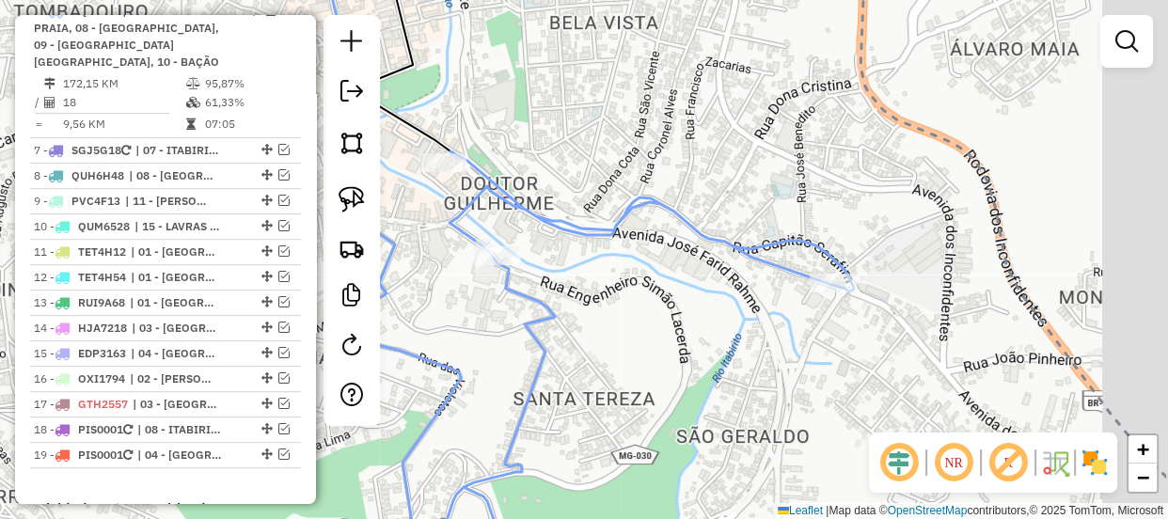
drag, startPoint x: 789, startPoint y: 342, endPoint x: 597, endPoint y: 324, distance: 192.6
click at [597, 324] on div "Janela de atendimento Grade de atendimento Capacidade Transportadoras Veículos …" at bounding box center [584, 259] width 1168 height 519
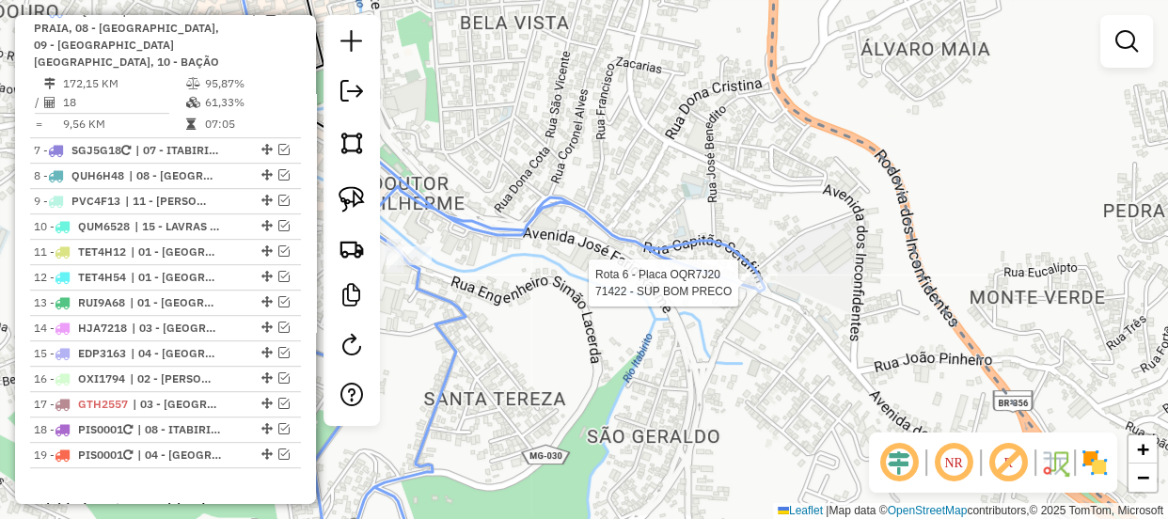
select select "**********"
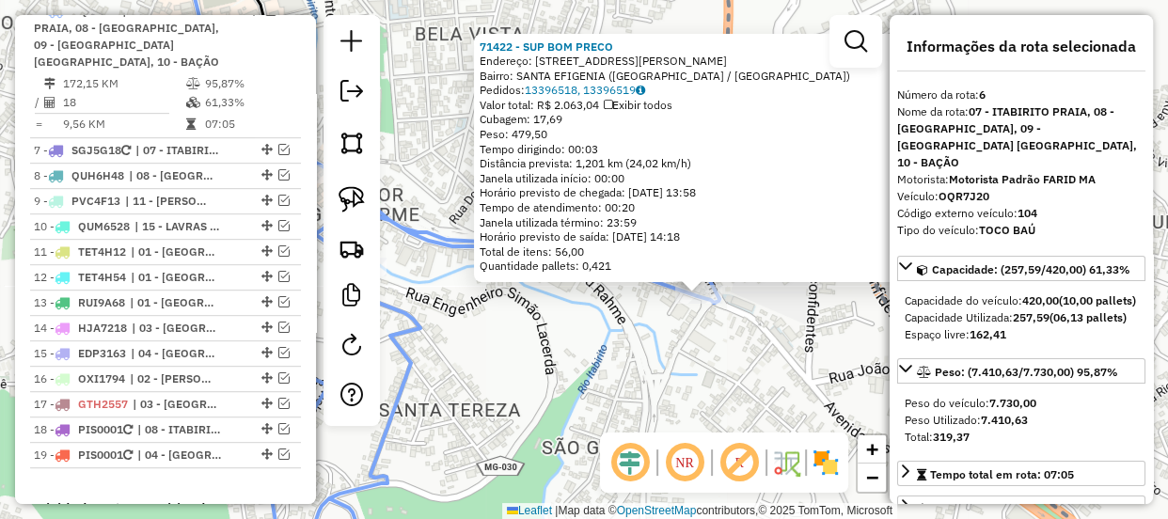
drag, startPoint x: 538, startPoint y: 353, endPoint x: 652, endPoint y: 386, distance: 118.7
click at [652, 386] on div "71422 - SUP BOM PRECO Endereço: Rua Joao Pinheiro 833 Bairro: SANTA EFIGENIA (I…" at bounding box center [584, 259] width 1168 height 519
click at [649, 381] on div "71422 - SUP BOM PRECO Endereço: Rua Joao Pinheiro 833 Bairro: SANTA EFIGENIA (I…" at bounding box center [584, 259] width 1168 height 519
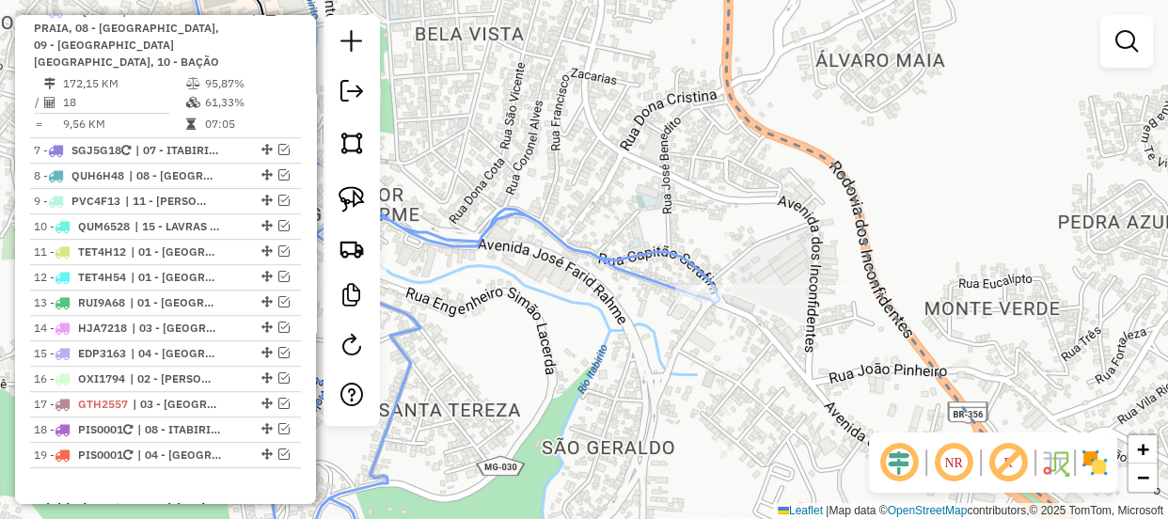
drag, startPoint x: 529, startPoint y: 344, endPoint x: 716, endPoint y: 352, distance: 187.2
click at [716, 352] on div "Janela de atendimento Grade de atendimento Capacidade Transportadoras Veículos …" at bounding box center [584, 259] width 1168 height 519
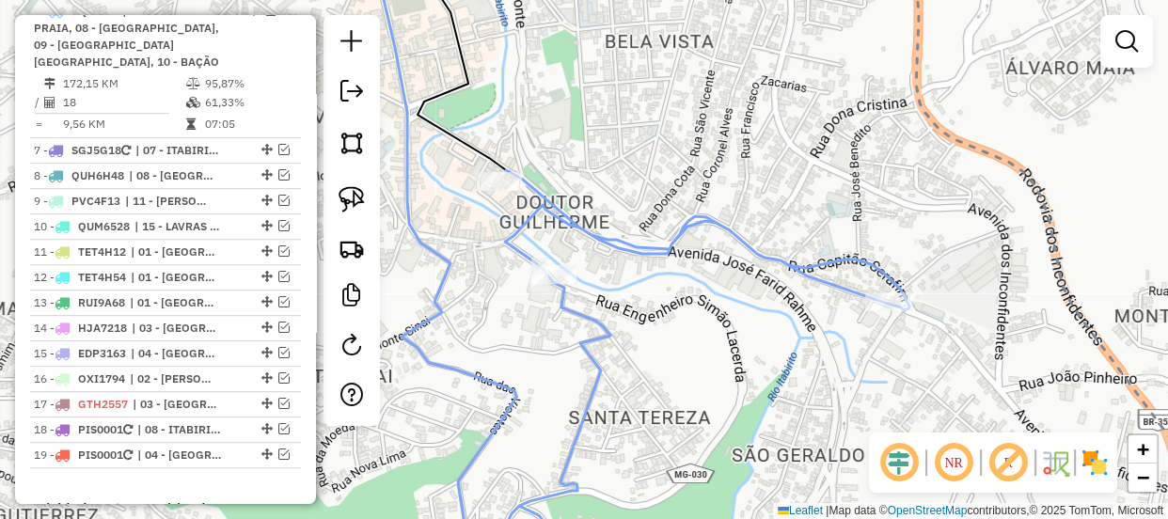
drag, startPoint x: 494, startPoint y: 293, endPoint x: 621, endPoint y: 135, distance: 202.6
click at [602, 177] on div "Janela de atendimento Grade de atendimento Capacidade Transportadoras Veículos …" at bounding box center [584, 259] width 1168 height 519
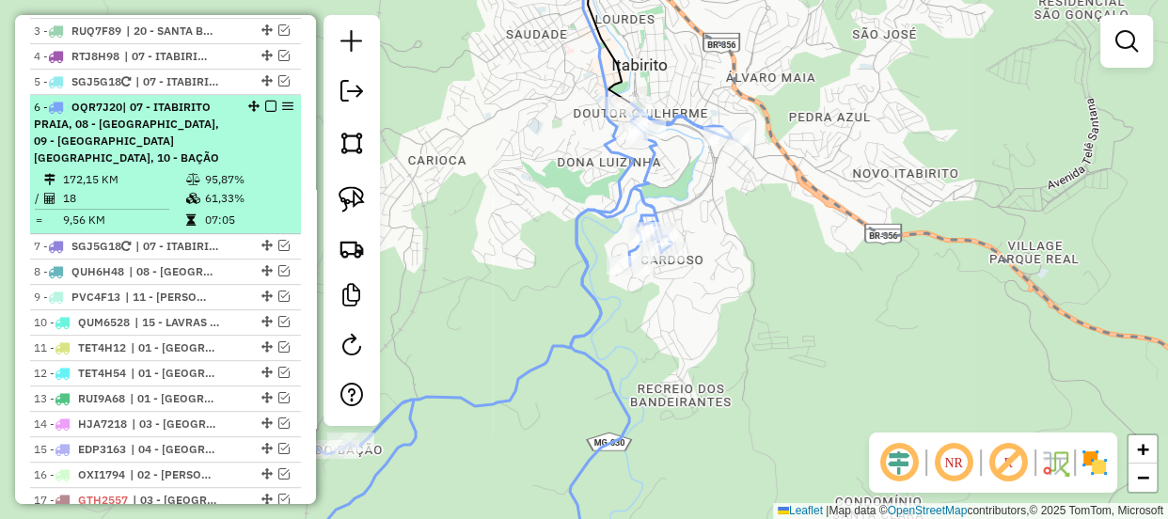
scroll to position [706, 0]
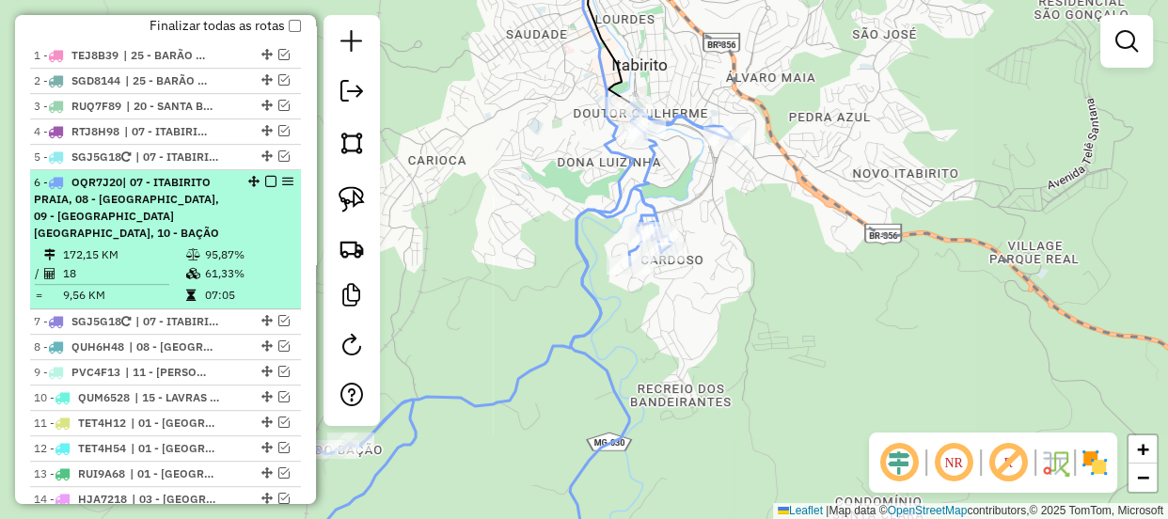
click at [265, 187] on em at bounding box center [270, 181] width 11 height 11
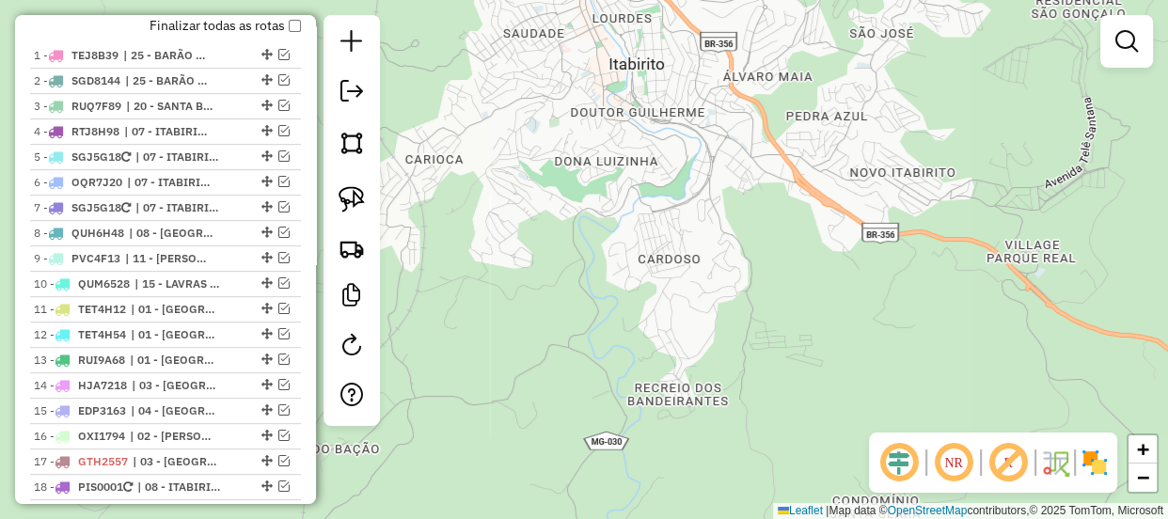
click at [314, 269] on hb-router-mapa "Informações da Sessão 979195 - 14/08/2025 Criação: 13/08/2025 18:12 Depósito: F…" at bounding box center [584, 259] width 1168 height 519
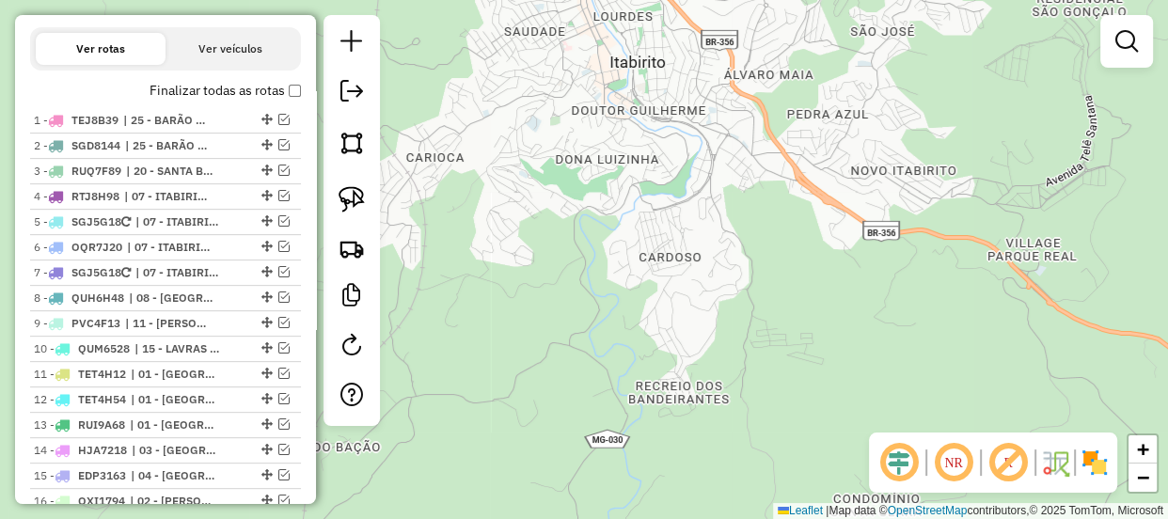
scroll to position [645, 0]
